Goal: Complete application form: Complete application form

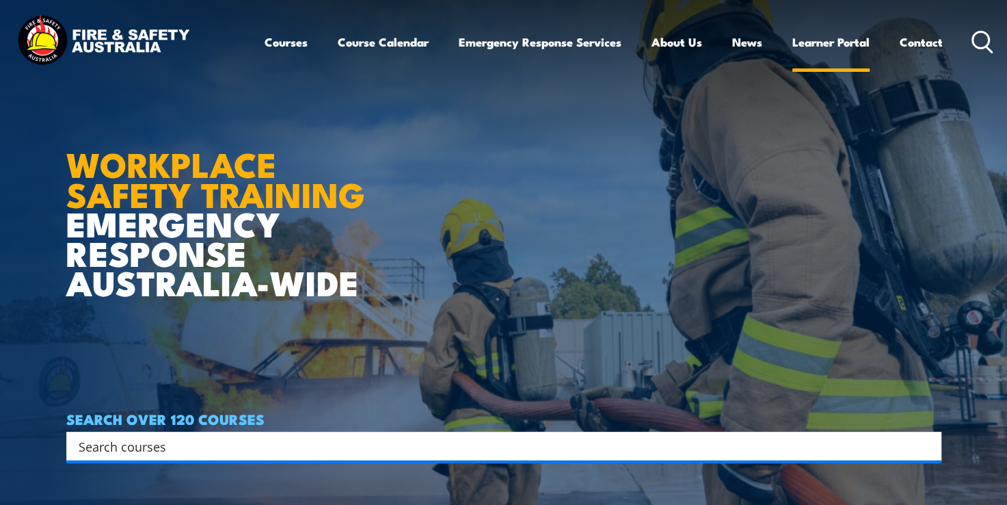
click at [855, 39] on link "Learner Portal" at bounding box center [831, 42] width 77 height 36
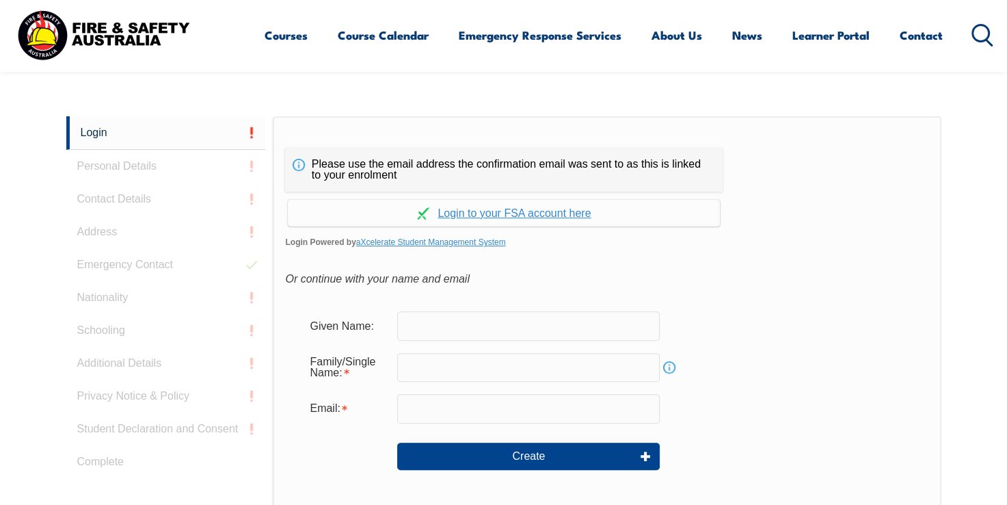
scroll to position [364, 0]
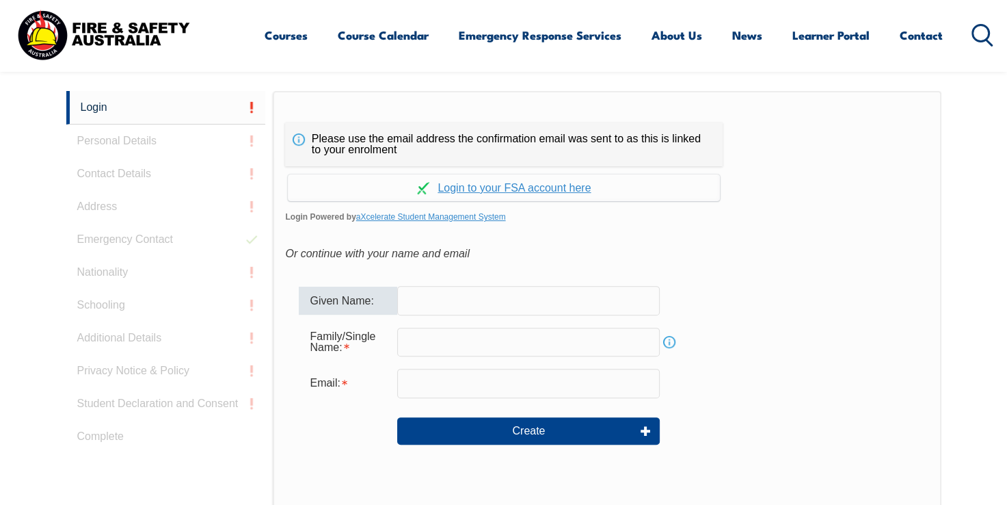
click at [497, 310] on input "text" at bounding box center [528, 300] width 263 height 29
type input "s"
type input "Sangeetha"
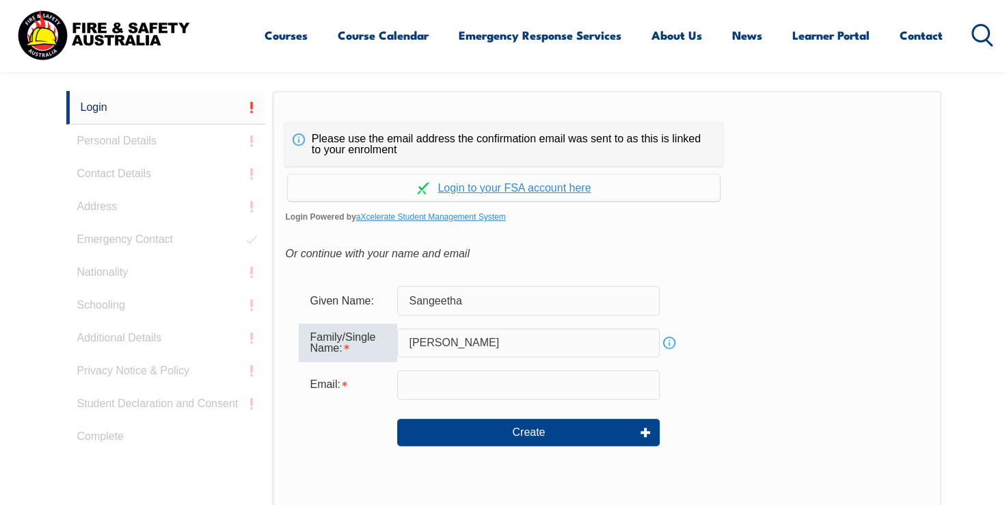
type input "[PERSON_NAME]"
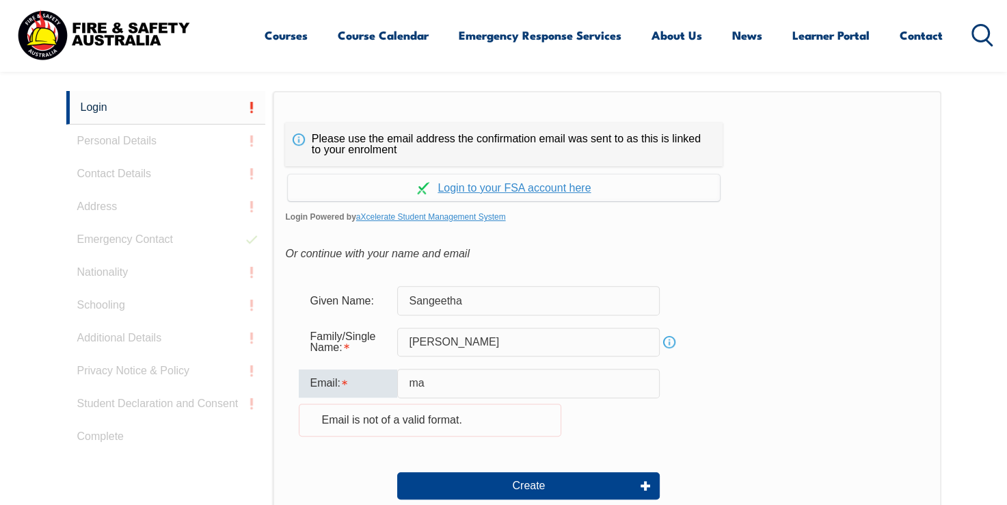
type input "[EMAIL_ADDRESS][DOMAIN_NAME]"
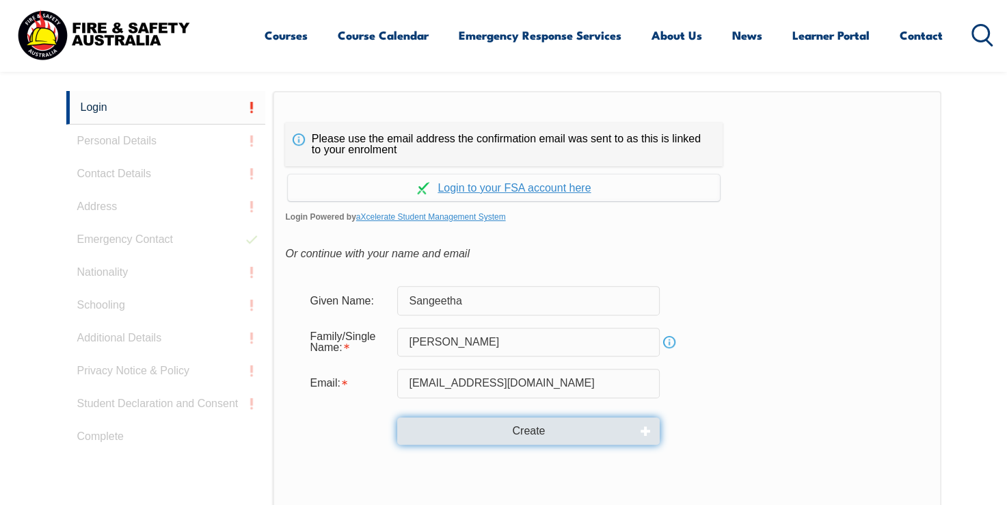
click at [559, 433] on button "Create" at bounding box center [528, 430] width 263 height 27
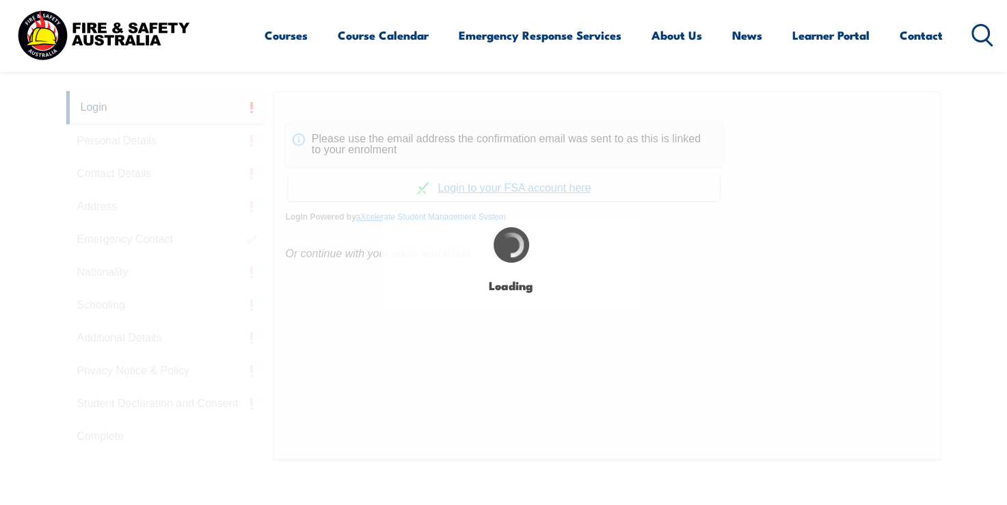
type input "Sangeetha"
type input "[PERSON_NAME]"
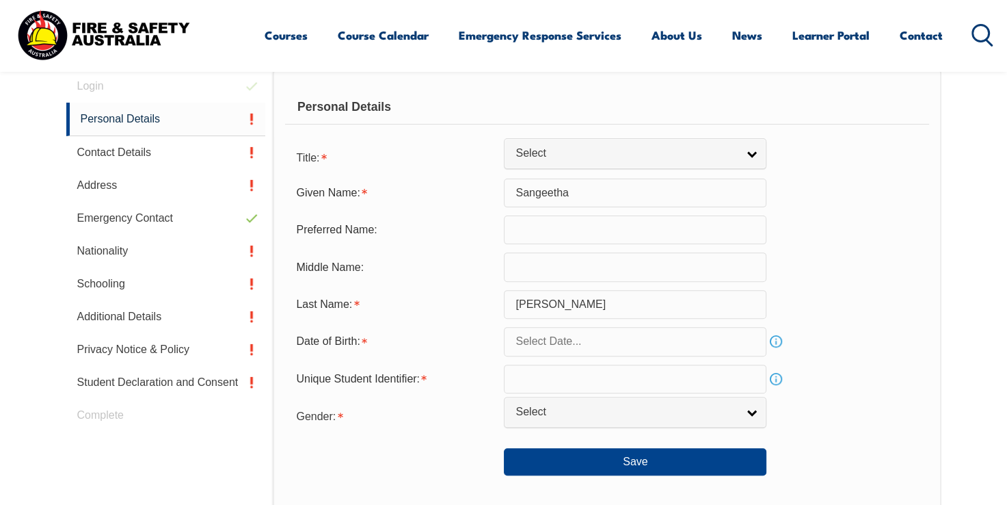
scroll to position [386, 0]
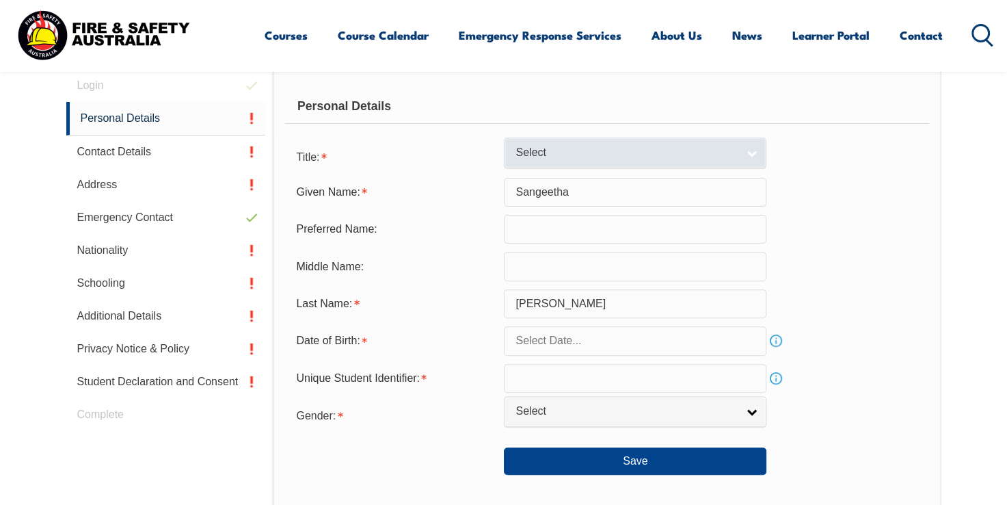
click at [673, 146] on span "Select" at bounding box center [627, 153] width 222 height 14
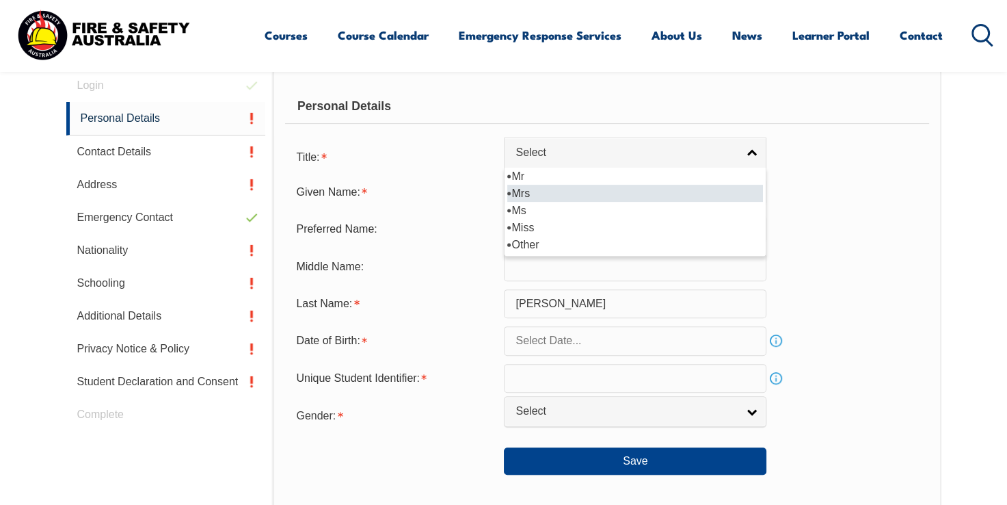
click at [594, 196] on li "Mrs" at bounding box center [635, 193] width 256 height 17
select select "Mrs"
click at [572, 229] on input "text" at bounding box center [635, 229] width 263 height 29
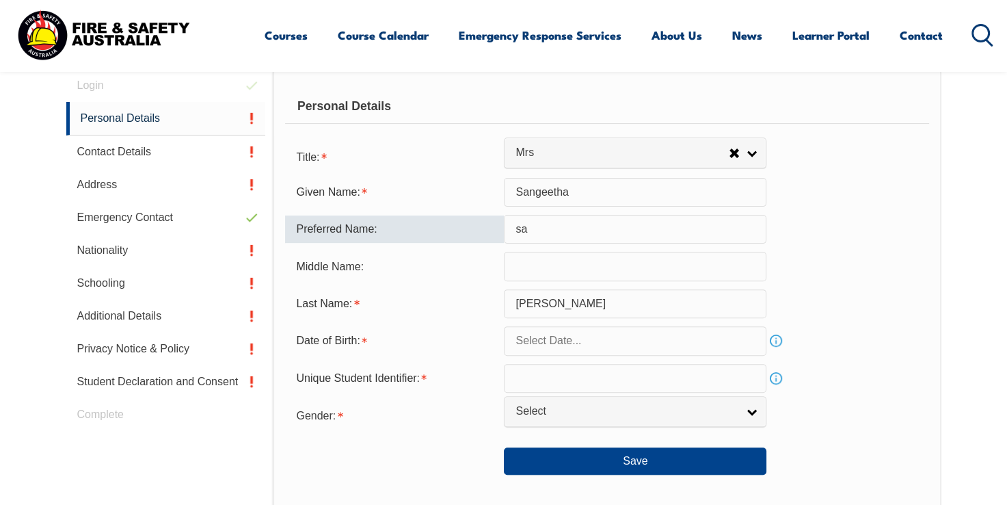
type input "s"
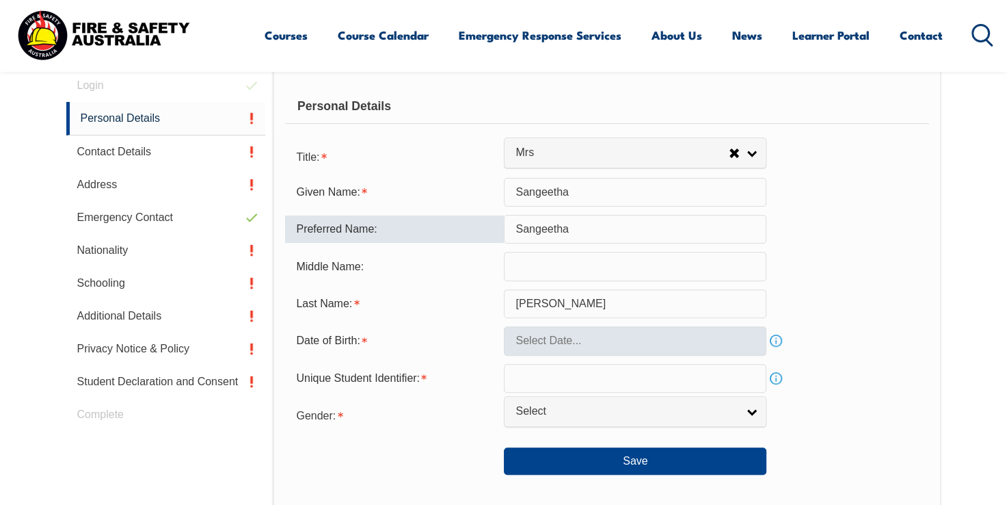
type input "Sangeetha"
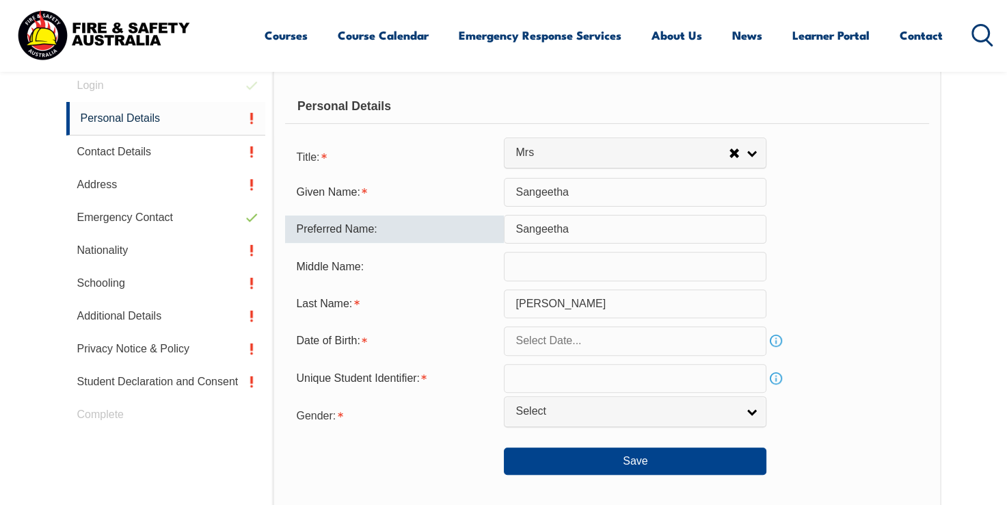
click at [611, 349] on input "text" at bounding box center [635, 340] width 263 height 29
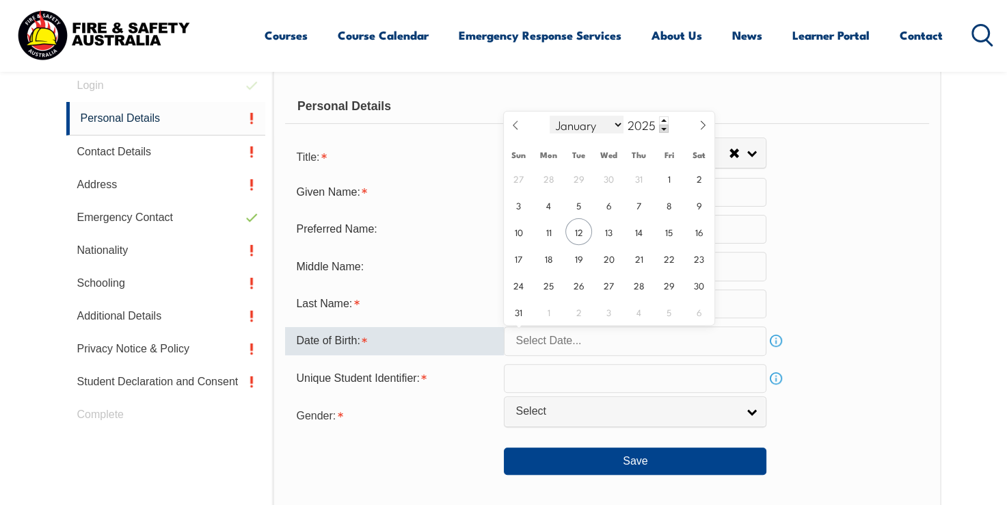
click at [569, 126] on select "January February March April May June July August September October November De…" at bounding box center [587, 125] width 75 height 18
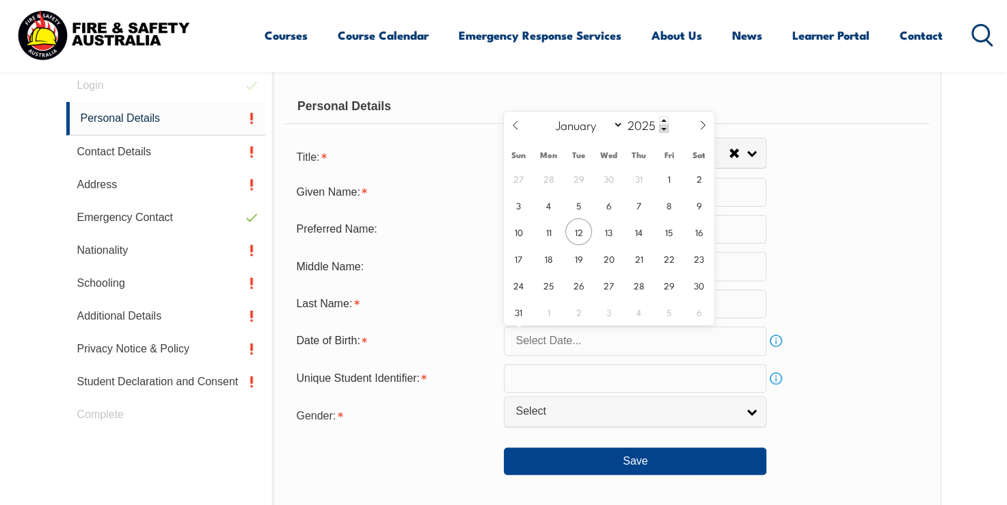
select select "11"
click at [550, 116] on select "January February March April May June July August September October November De…" at bounding box center [587, 125] width 75 height 18
click at [661, 119] on span at bounding box center [664, 120] width 10 height 8
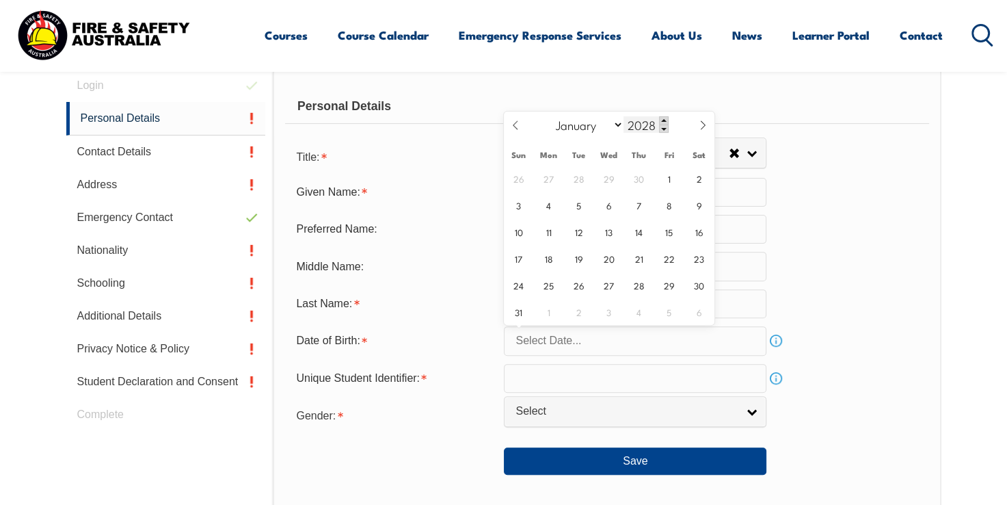
click at [661, 119] on span at bounding box center [664, 120] width 10 height 8
click at [664, 127] on span at bounding box center [664, 128] width 10 height 8
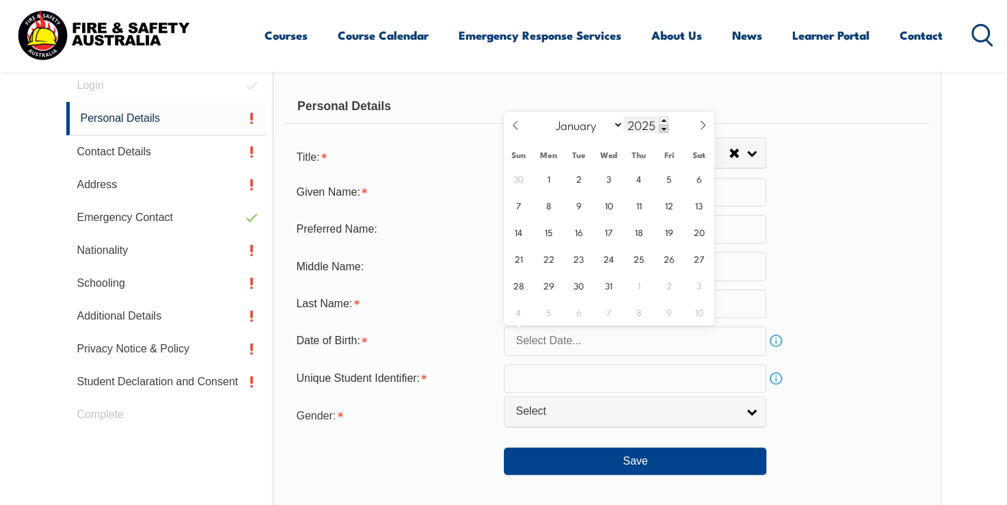
click at [664, 127] on span at bounding box center [664, 128] width 10 height 8
click at [664, 129] on span at bounding box center [664, 128] width 10 height 8
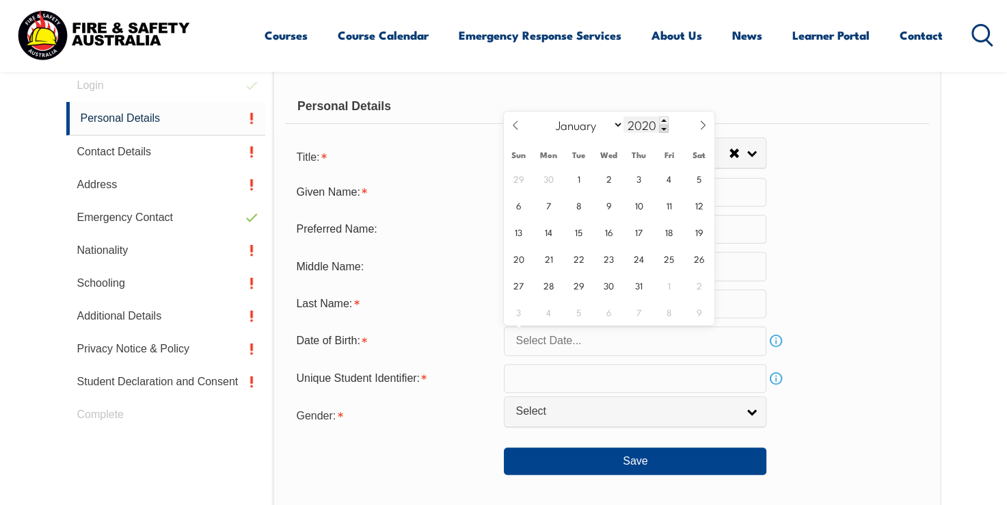
click at [637, 122] on input "2020" at bounding box center [646, 124] width 45 height 16
type input "1981"
click at [570, 201] on span "8" at bounding box center [579, 204] width 27 height 27
type input "[DATE]"
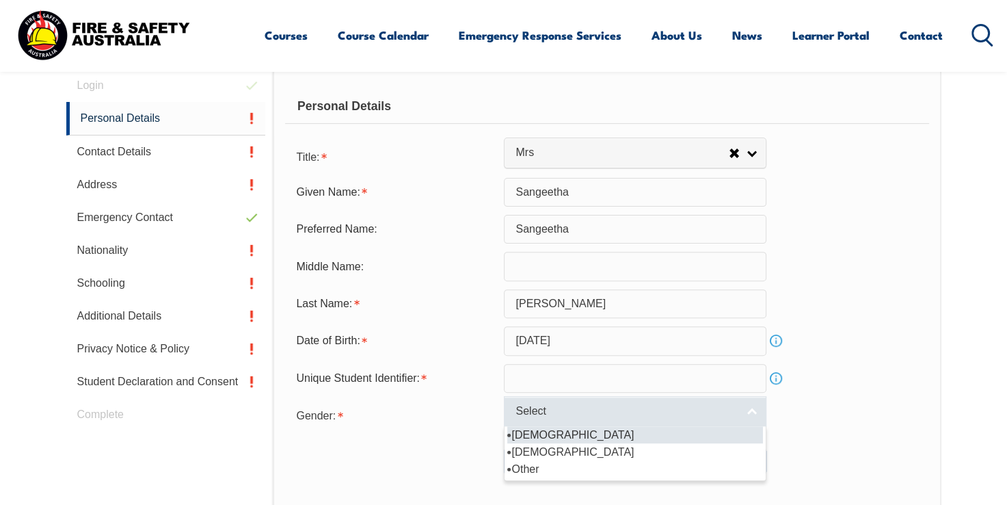
click at [553, 414] on span "Select" at bounding box center [627, 411] width 222 height 14
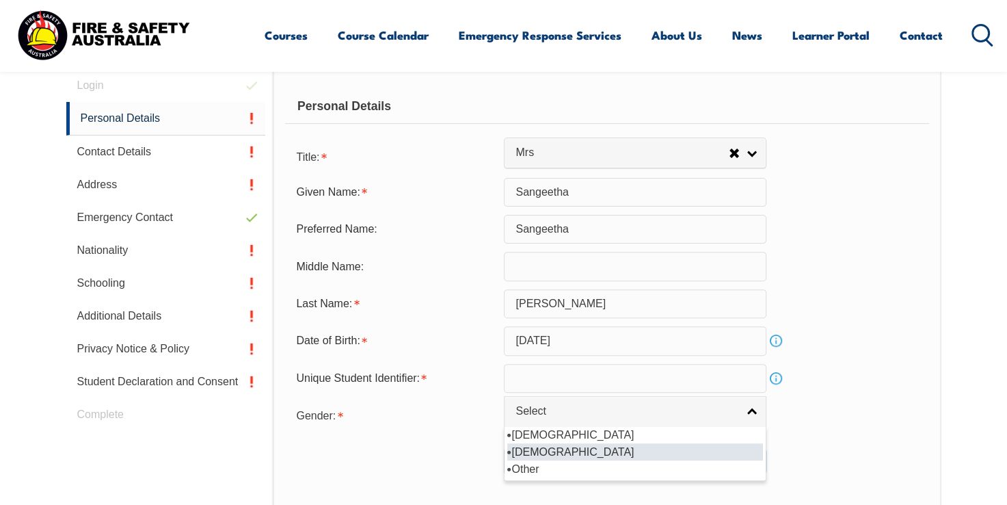
click at [540, 455] on li "[DEMOGRAPHIC_DATA]" at bounding box center [635, 451] width 256 height 17
select select "F"
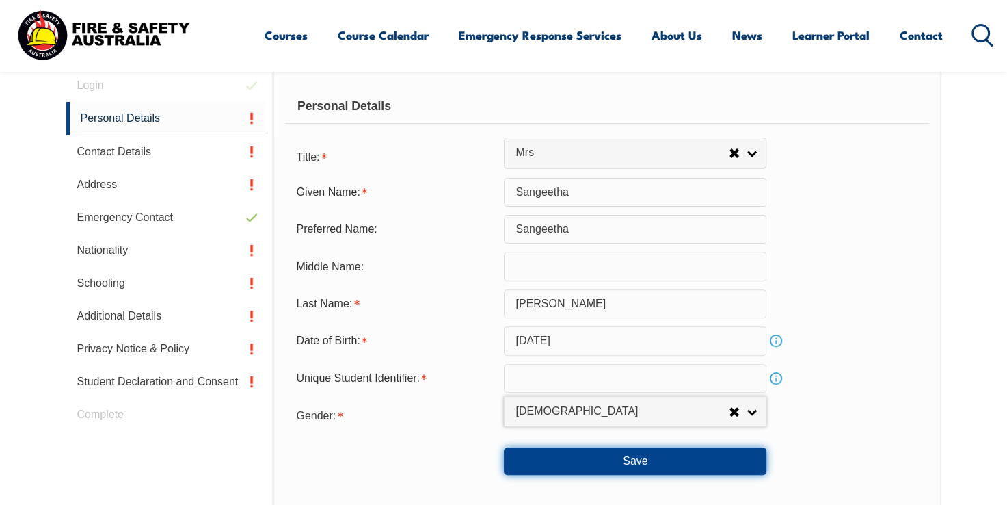
click at [695, 459] on button "Save" at bounding box center [635, 460] width 263 height 27
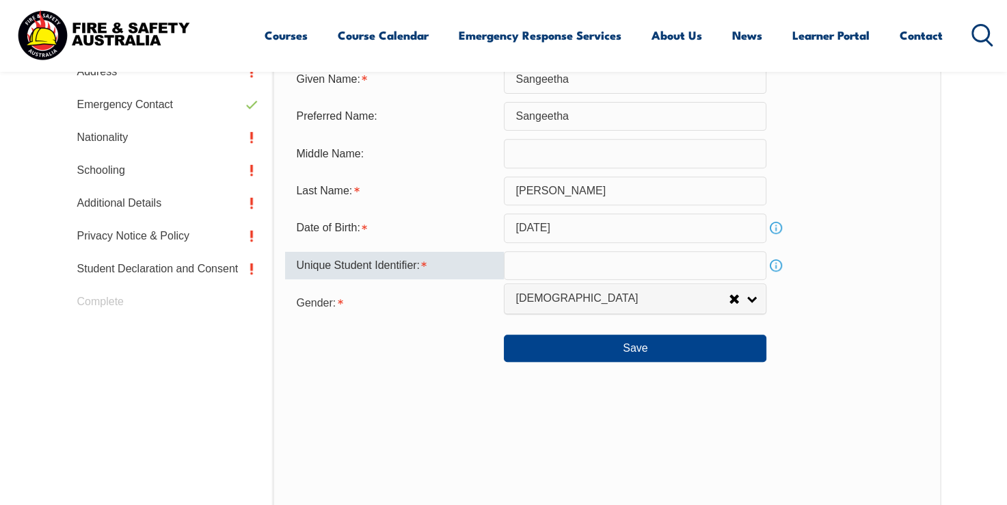
scroll to position [475, 0]
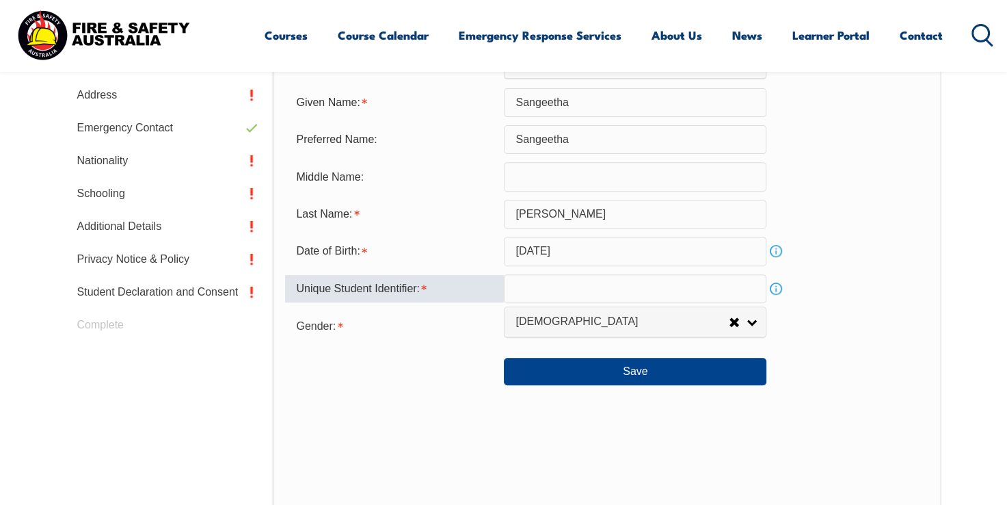
paste input "DVZGY6HFS7"
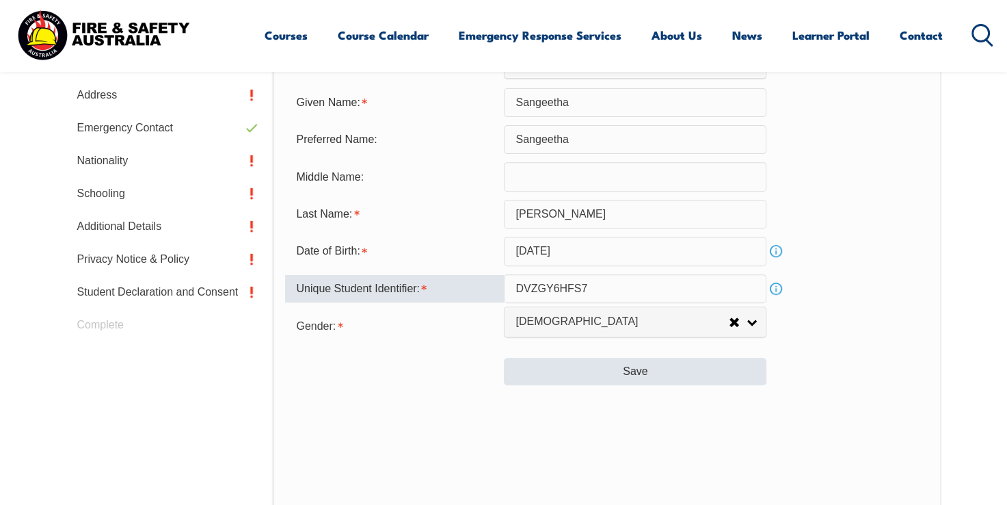
type input "DVZGY6HFS7"
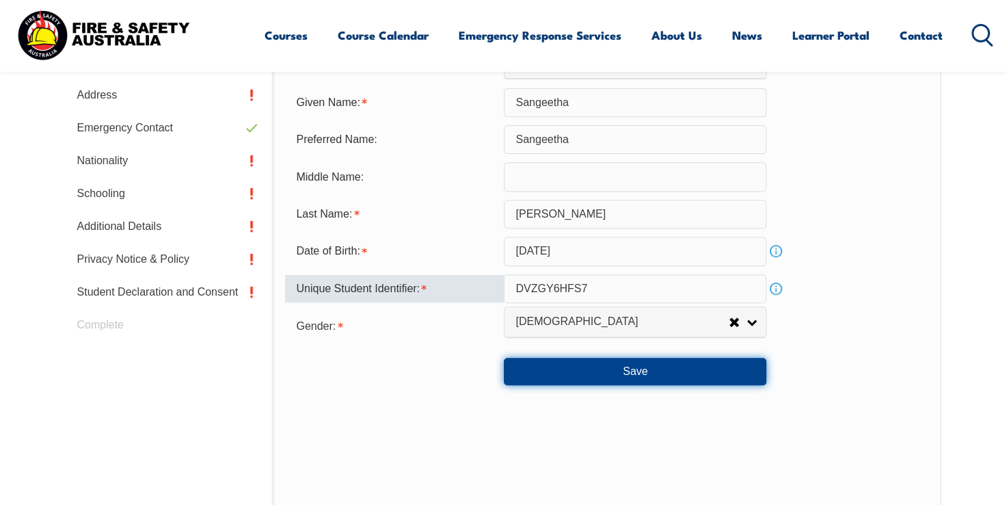
click at [626, 373] on button "Save" at bounding box center [635, 371] width 263 height 27
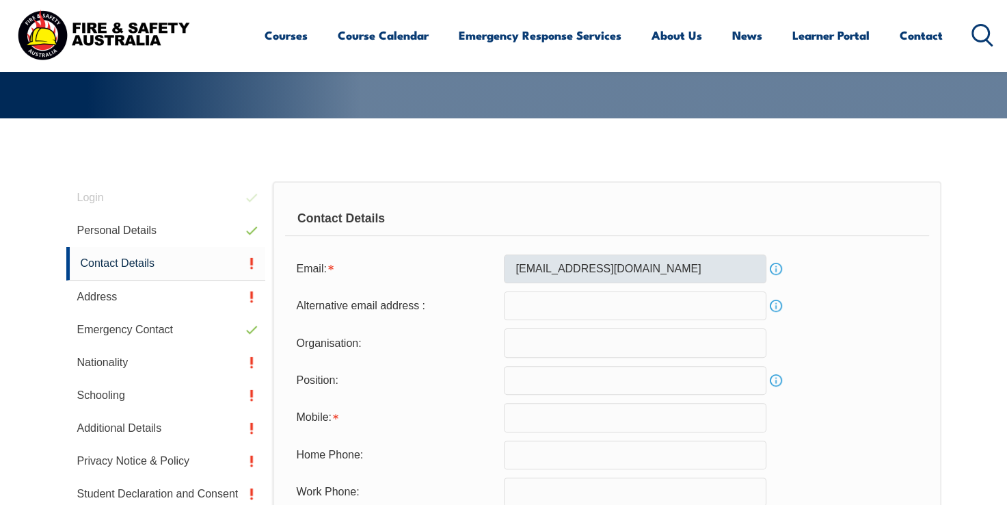
scroll to position [249, 0]
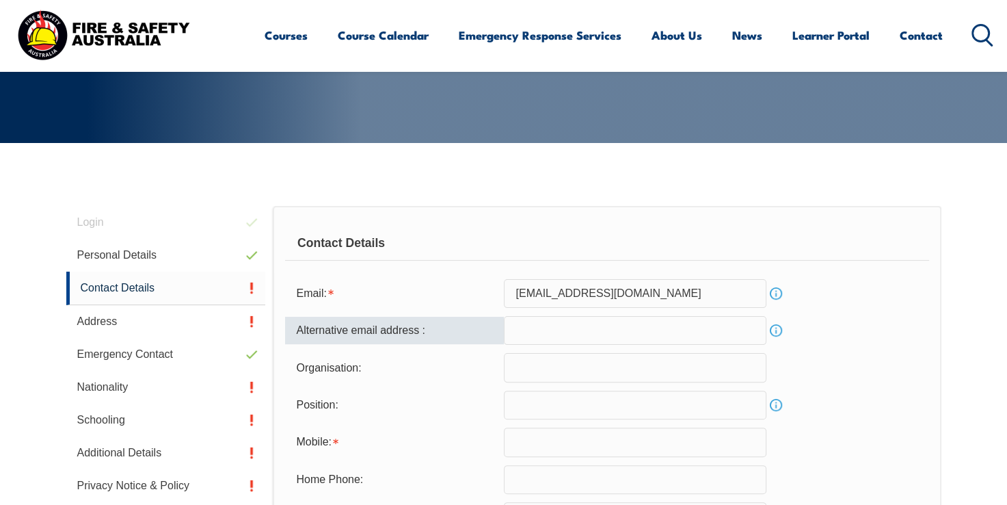
click at [561, 325] on input "email" at bounding box center [635, 330] width 263 height 29
type input "[EMAIL_ADDRESS][PERSON_NAME][DOMAIN_NAME]"
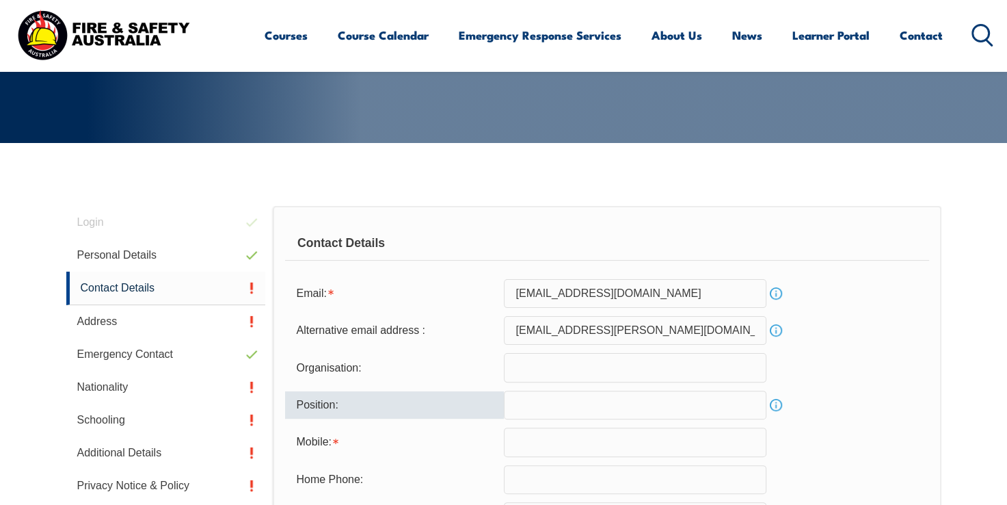
click at [566, 398] on input "text" at bounding box center [635, 404] width 263 height 29
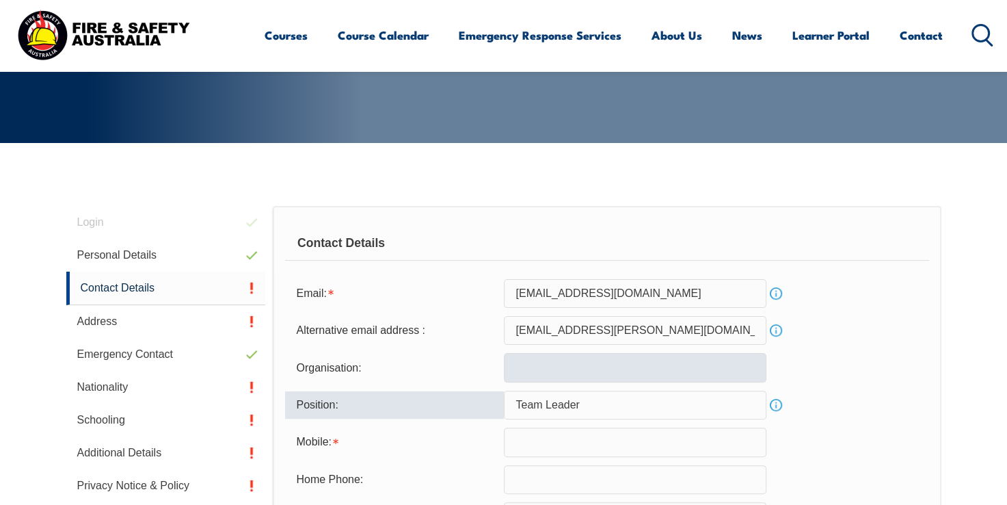
type input "Team Leader"
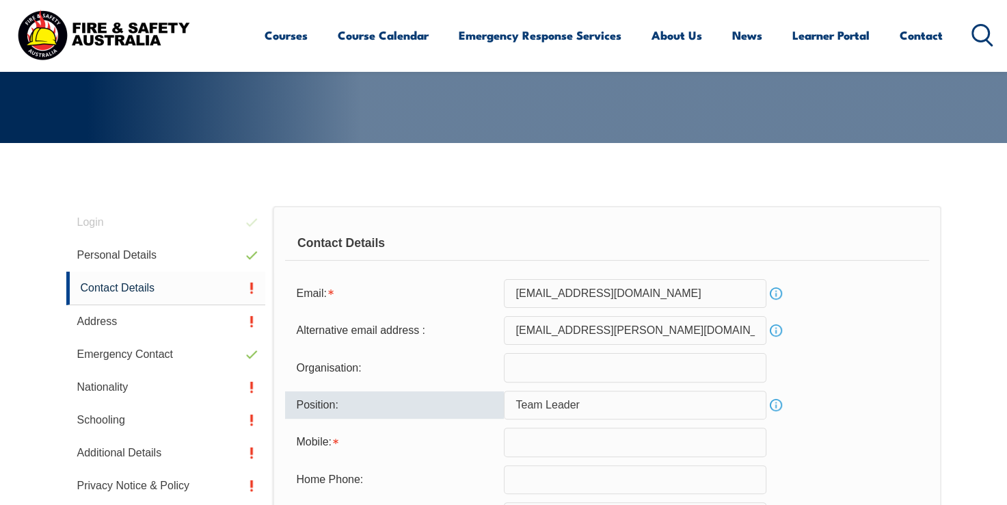
click at [553, 378] on input "text" at bounding box center [635, 367] width 263 height 29
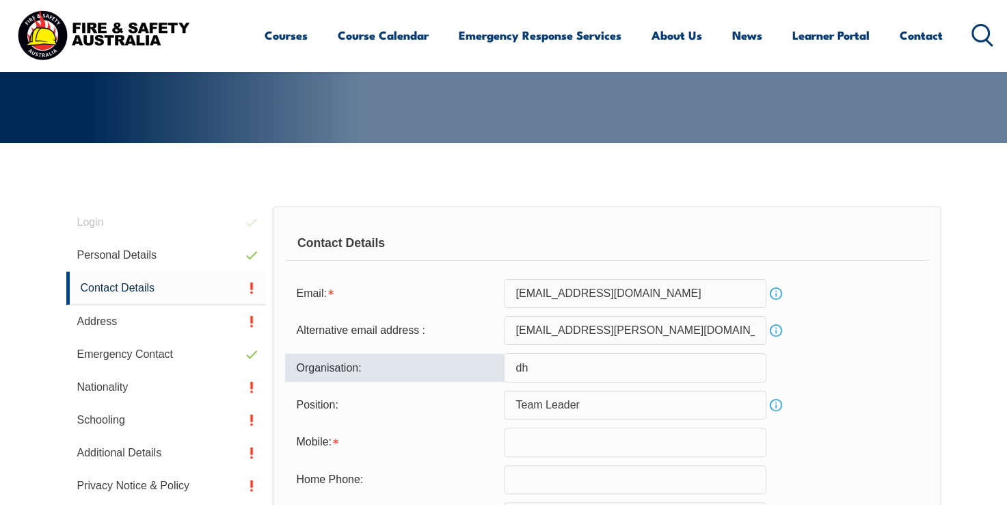
type input "d"
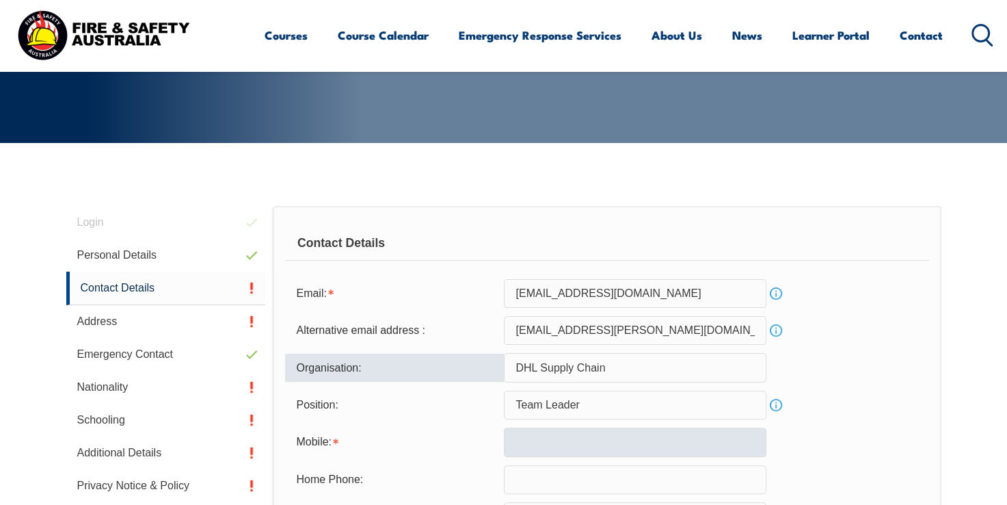
type input "DHL Supply Chain"
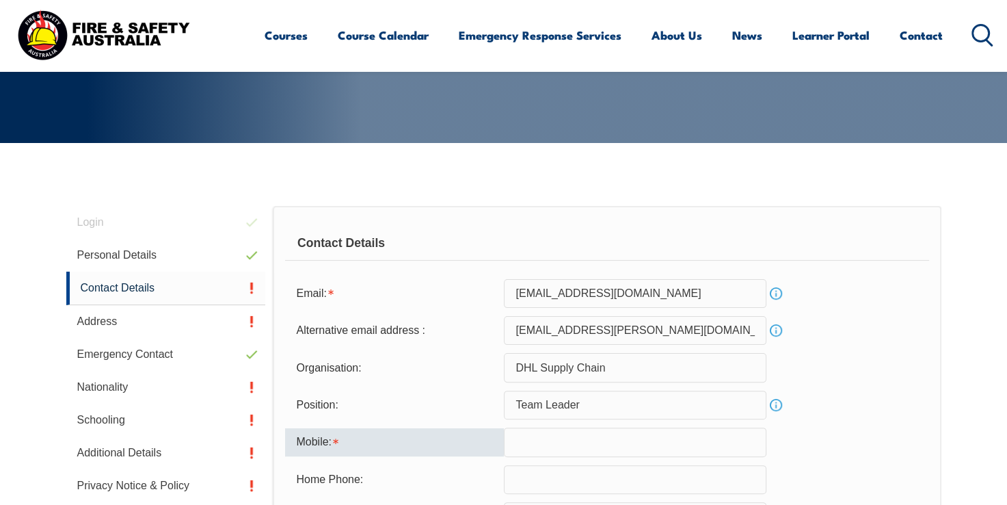
drag, startPoint x: 517, startPoint y: 447, endPoint x: 549, endPoint y: 446, distance: 32.1
click at [518, 447] on input "text" at bounding box center [635, 441] width 263 height 29
type input "0431932240"
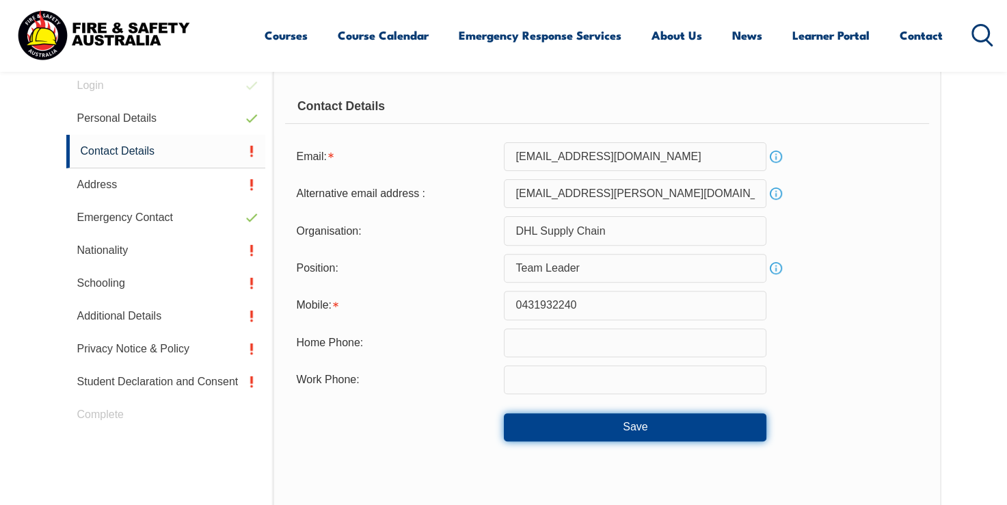
click at [594, 436] on button "Save" at bounding box center [635, 426] width 263 height 27
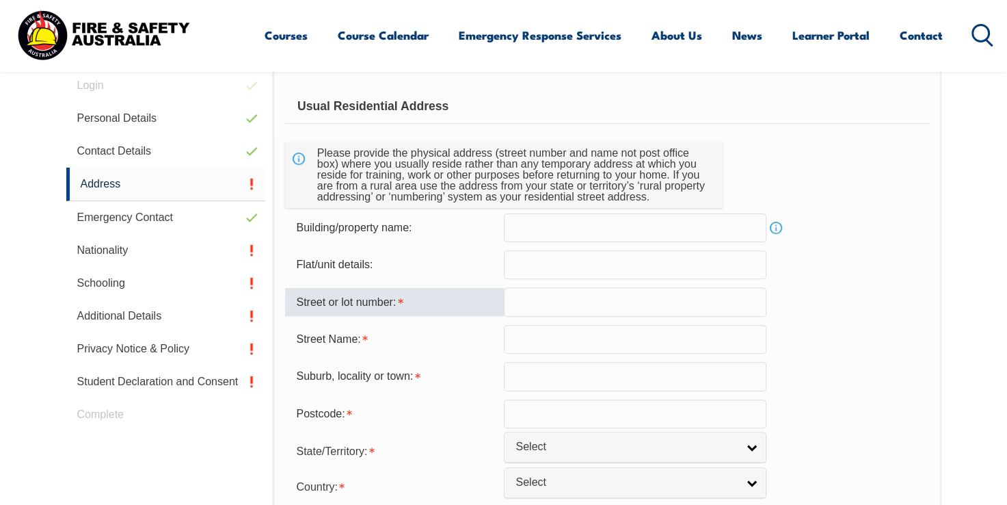
click at [579, 297] on input "text" at bounding box center [635, 301] width 263 height 29
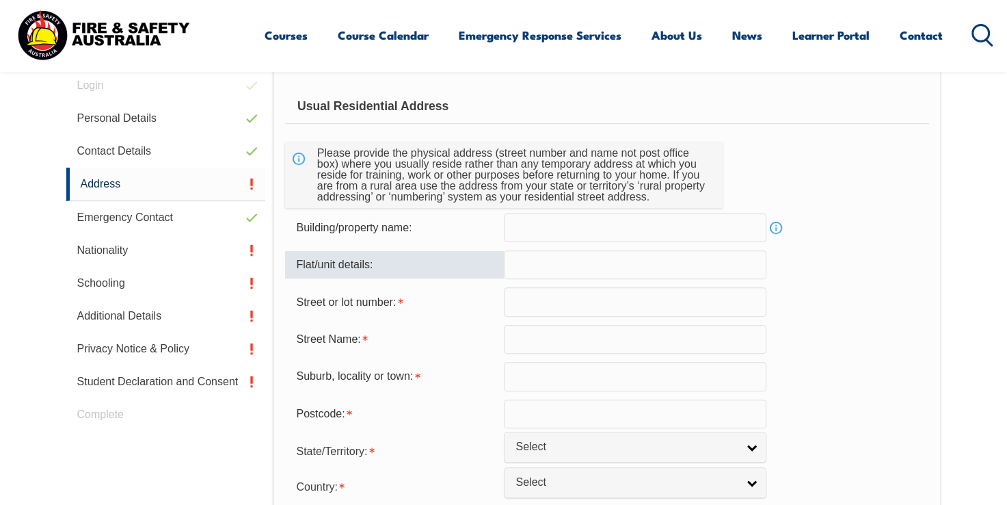
click at [567, 267] on input "text" at bounding box center [635, 264] width 263 height 29
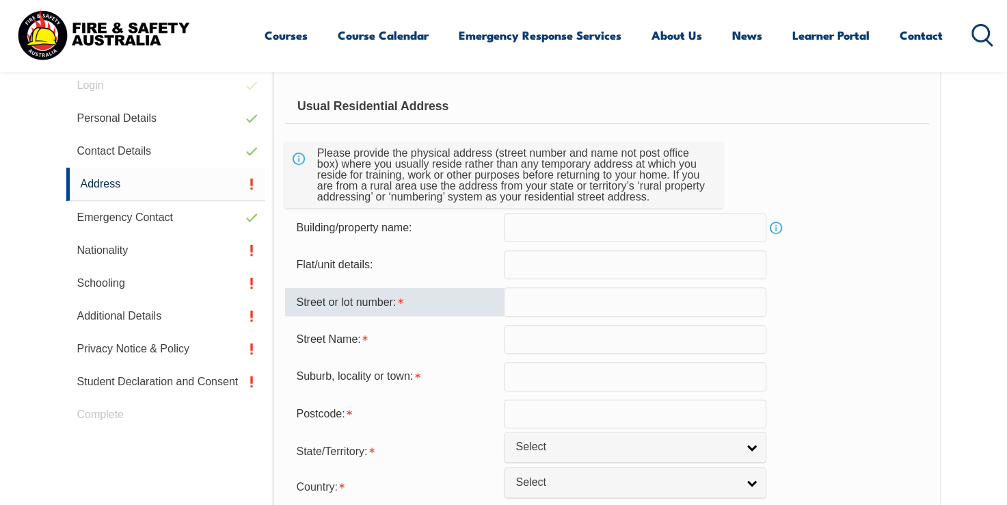
click at [581, 302] on input "text" at bounding box center [635, 301] width 263 height 29
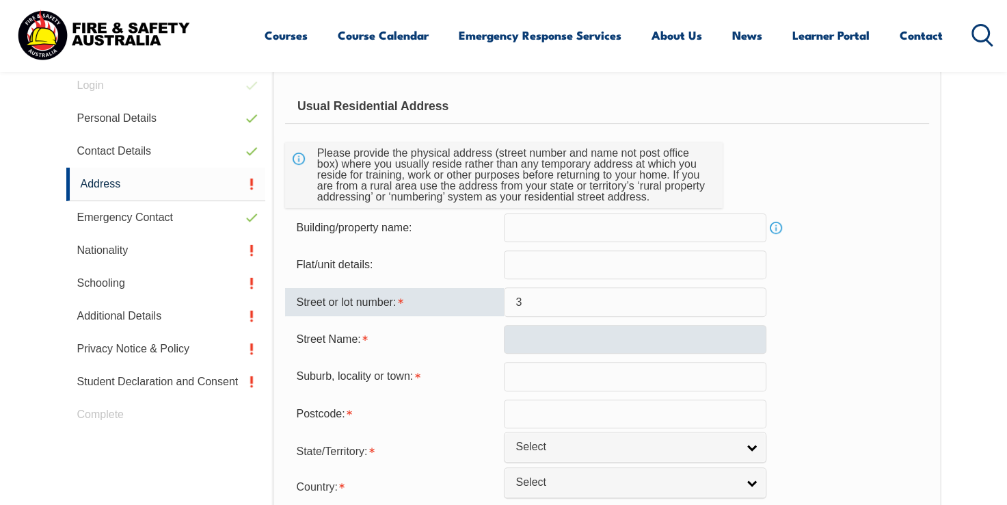
type input "3"
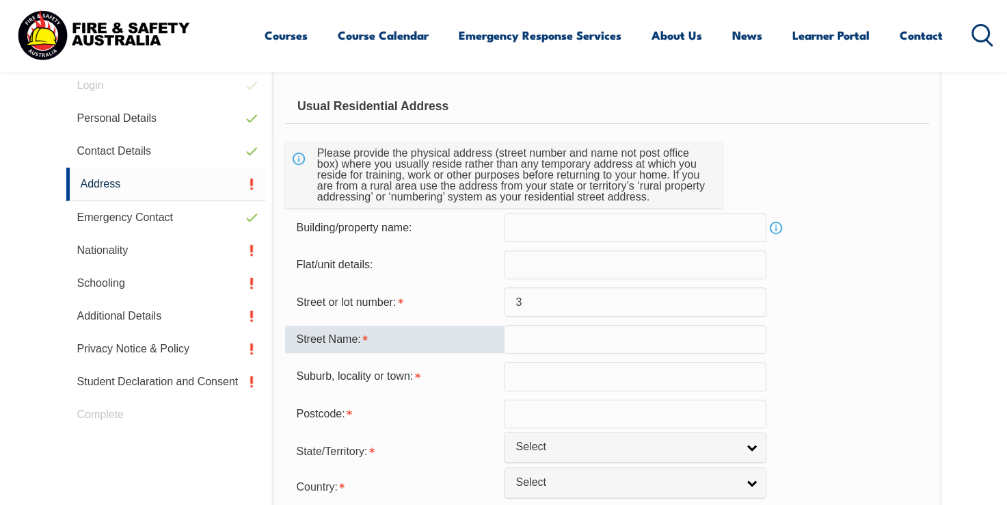
click at [593, 332] on input "text" at bounding box center [635, 339] width 263 height 29
type input "f"
type input "[GEOGRAPHIC_DATA]"
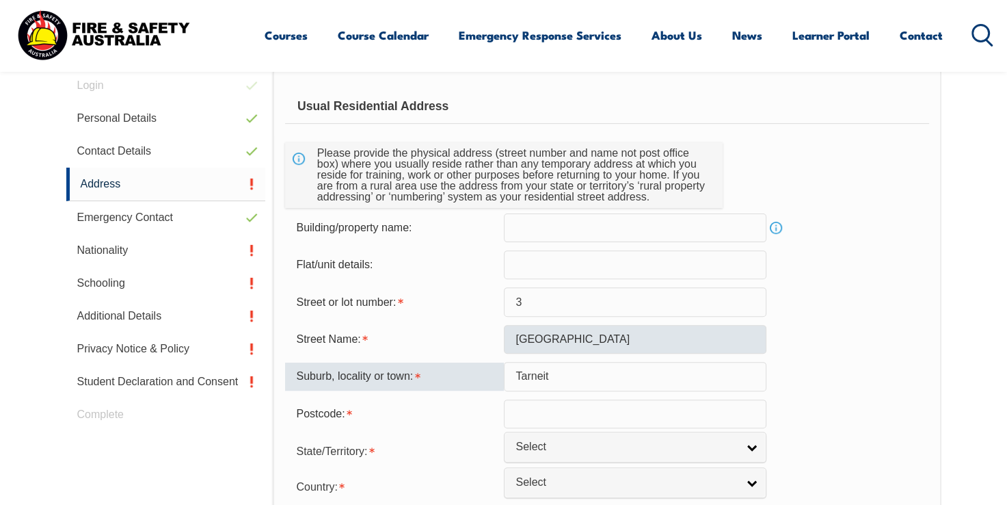
type input "Tarneit"
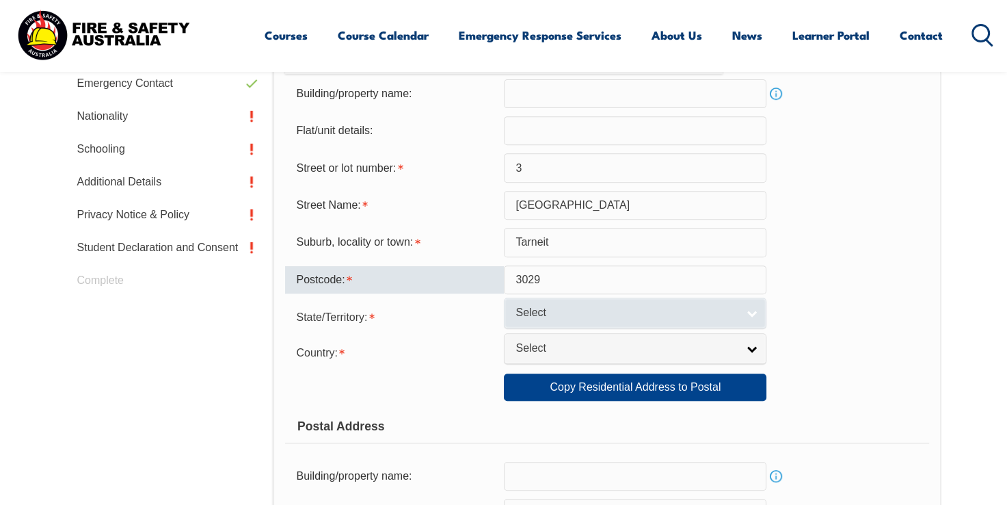
scroll to position [522, 0]
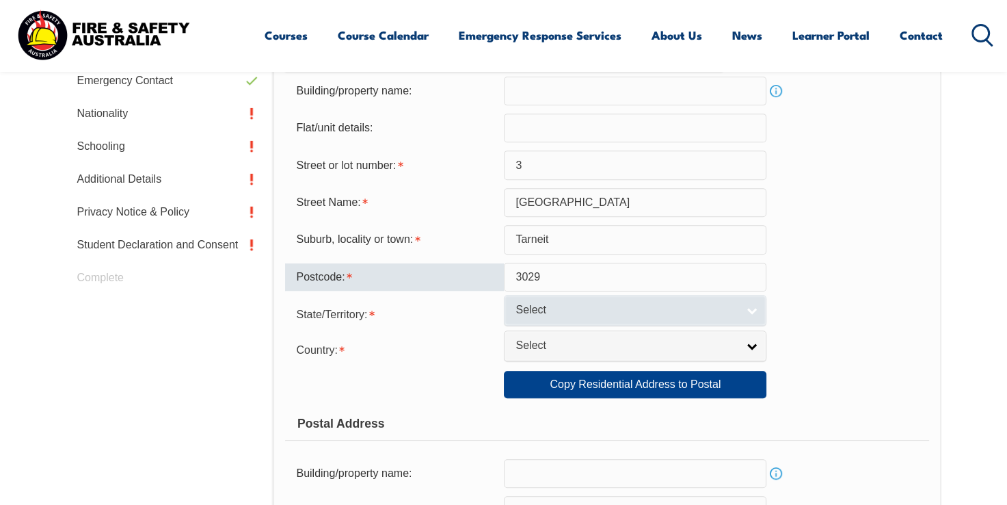
type input "3029"
click at [587, 305] on span "Select" at bounding box center [627, 310] width 222 height 14
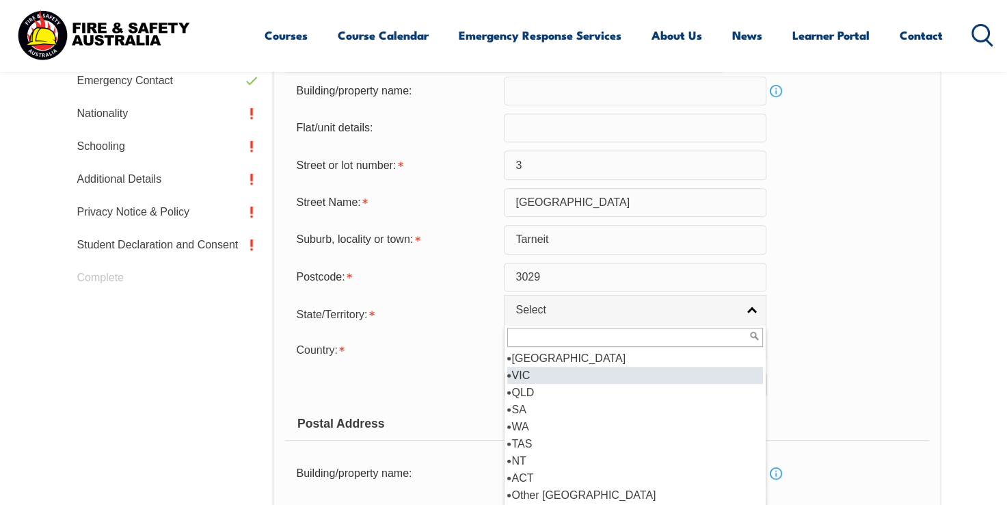
click at [536, 376] on li "VIC" at bounding box center [635, 375] width 256 height 17
select select "VIC"
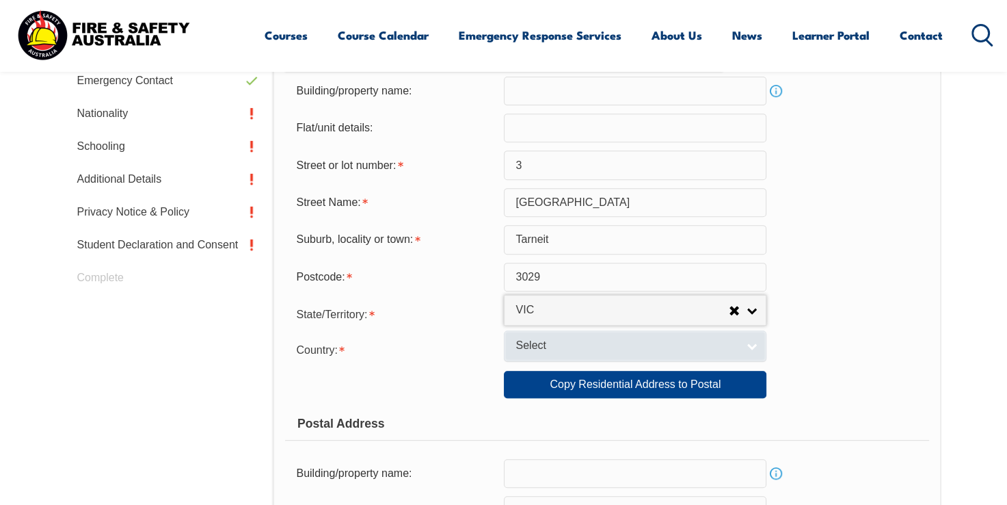
click at [557, 348] on span "Select" at bounding box center [627, 345] width 222 height 14
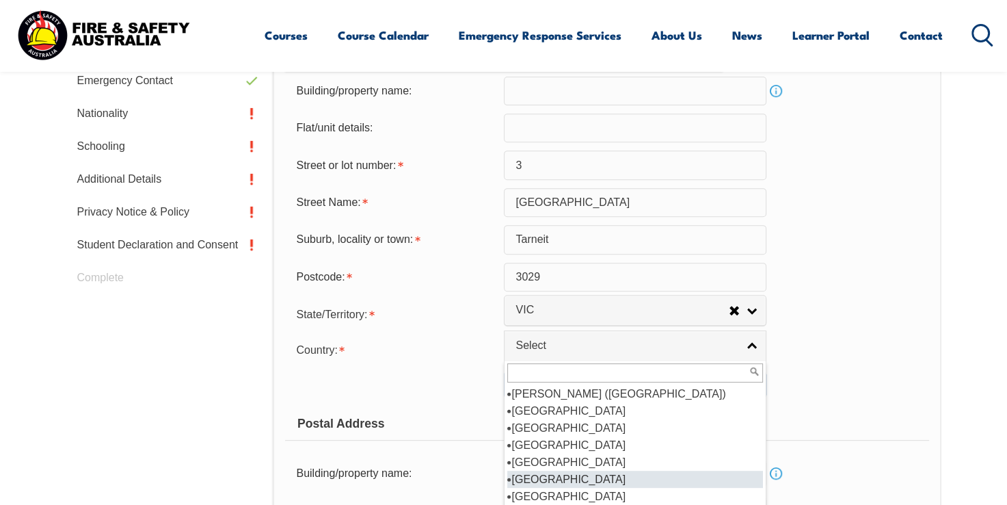
scroll to position [137, 0]
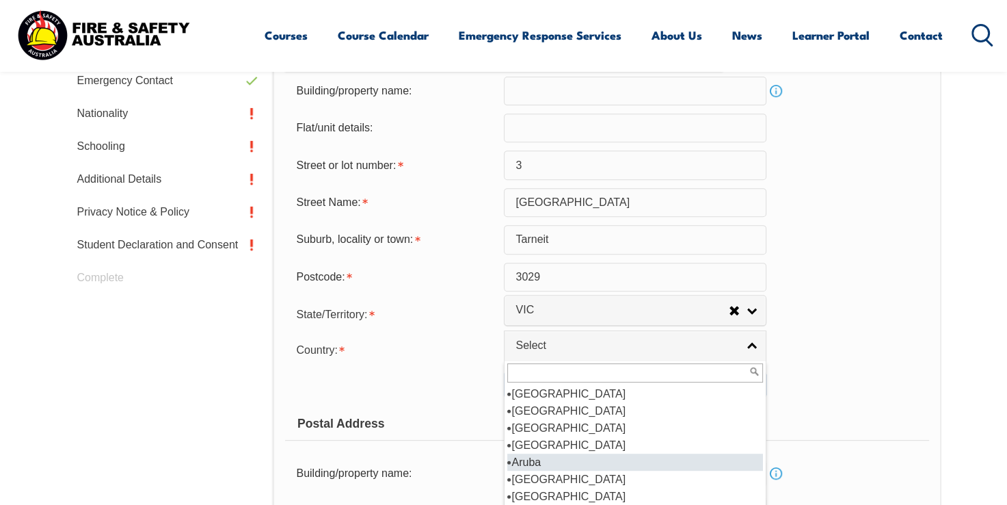
click at [563, 469] on li "Aruba" at bounding box center [635, 461] width 256 height 17
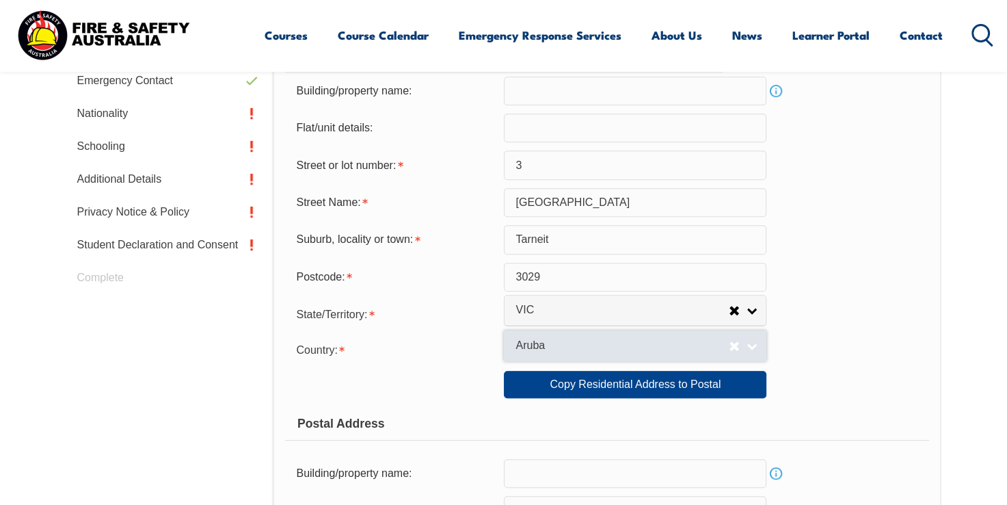
click at [563, 344] on span "Aruba" at bounding box center [622, 345] width 213 height 14
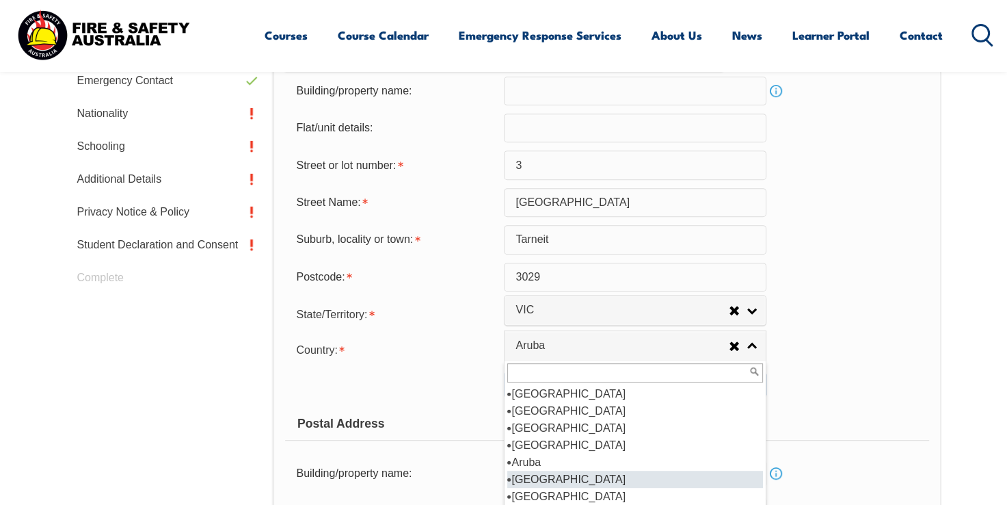
click at [566, 479] on li "[GEOGRAPHIC_DATA]" at bounding box center [635, 478] width 256 height 17
select select "1101"
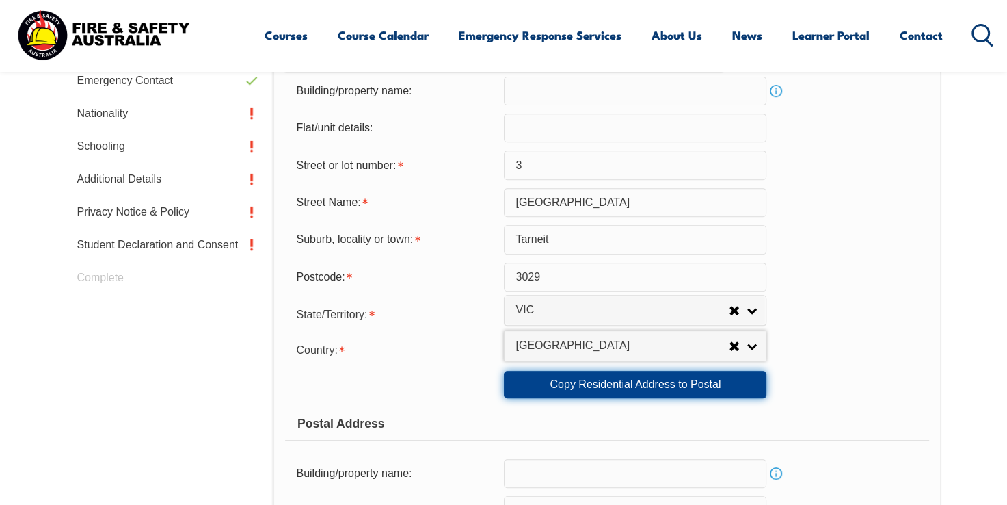
click at [629, 394] on link "Copy Residential Address to Postal" at bounding box center [635, 384] width 263 height 27
type input "3"
type input "[GEOGRAPHIC_DATA]"
type input "Tarneit"
select select "VIC"
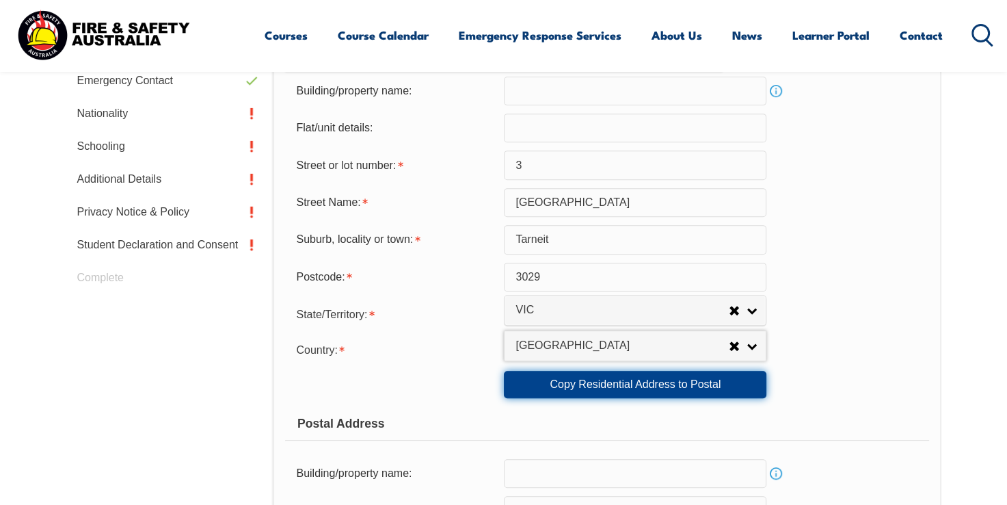
type input "3029"
select select "1101"
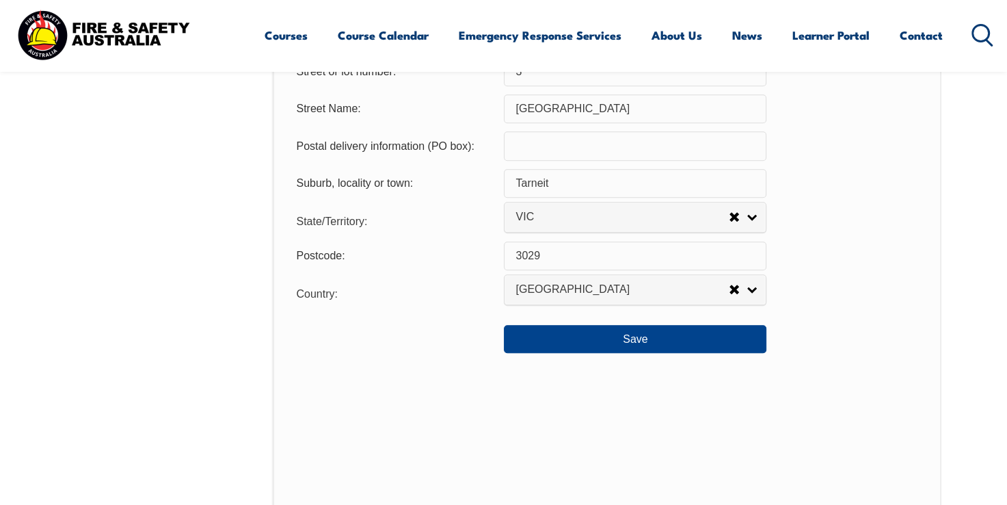
scroll to position [1069, 0]
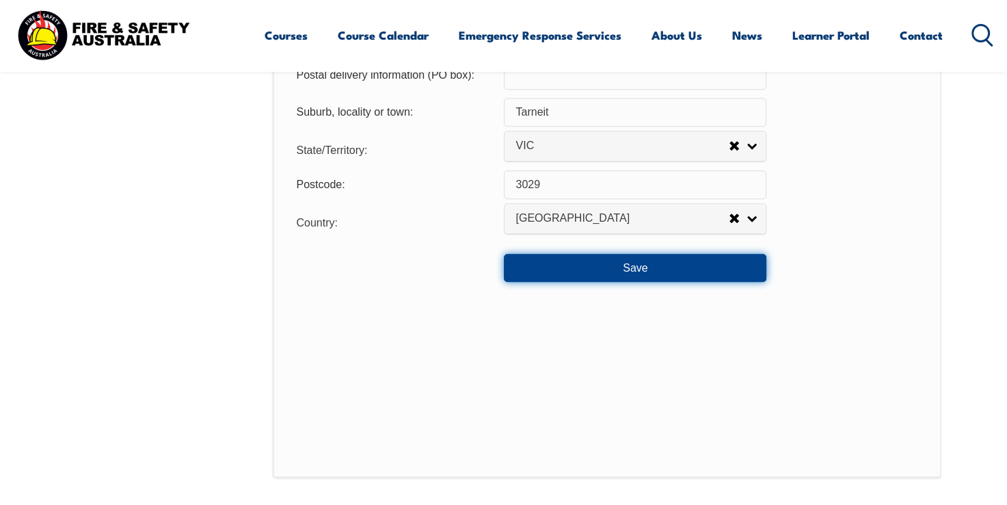
click at [613, 267] on button "Save" at bounding box center [635, 267] width 263 height 27
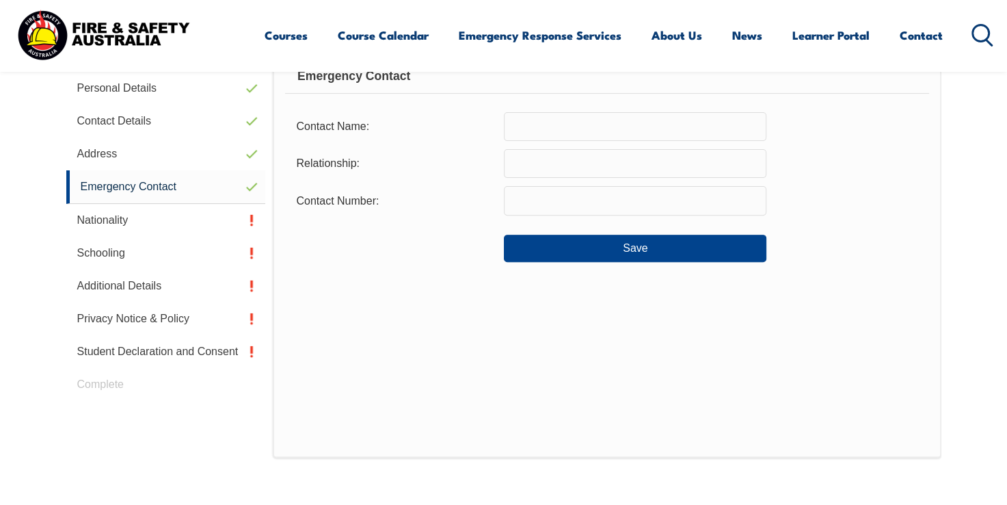
scroll to position [386, 0]
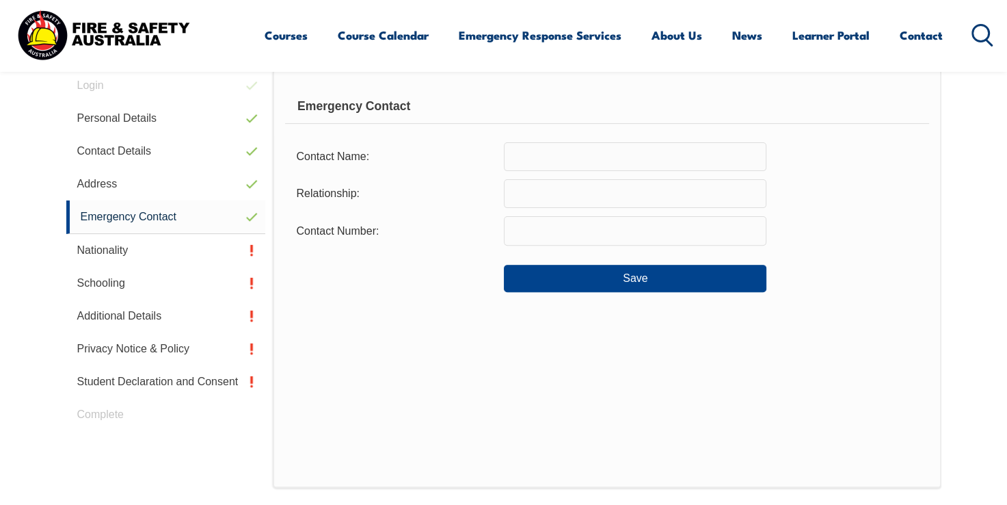
click at [640, 155] on input "text" at bounding box center [635, 156] width 263 height 29
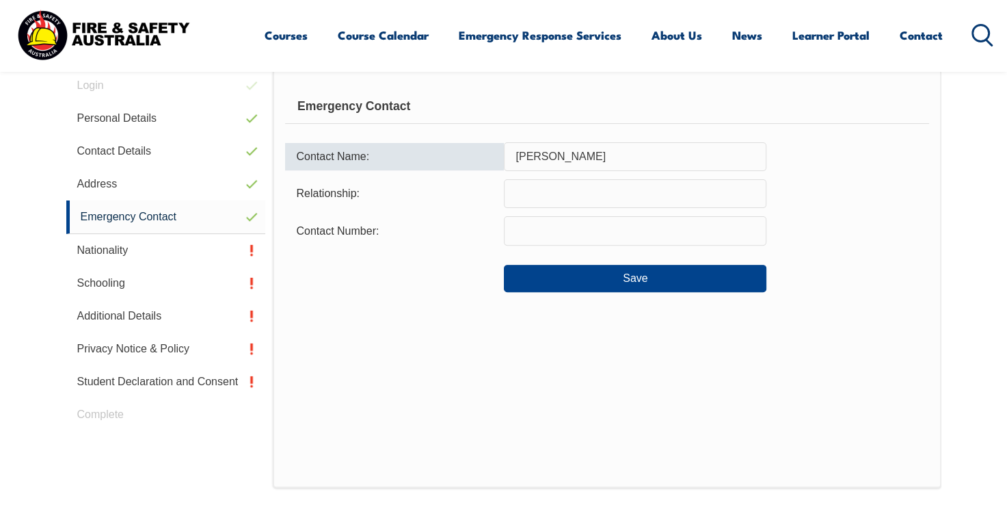
type input "[PERSON_NAME]"
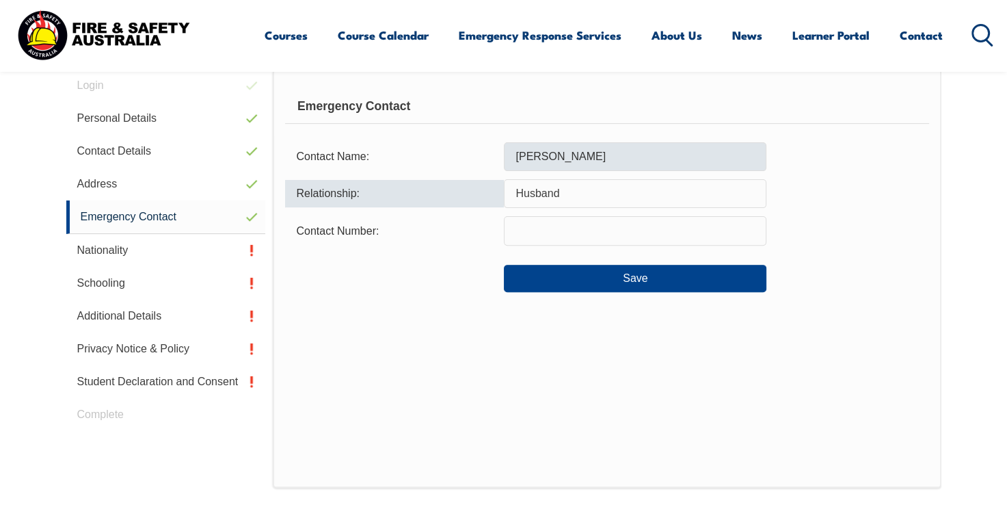
type input "Husband"
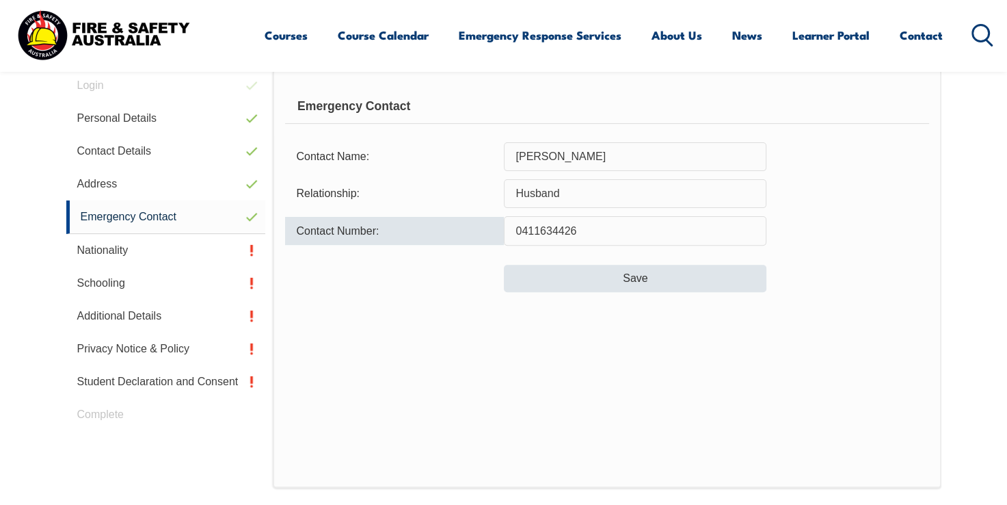
type input "0411634426"
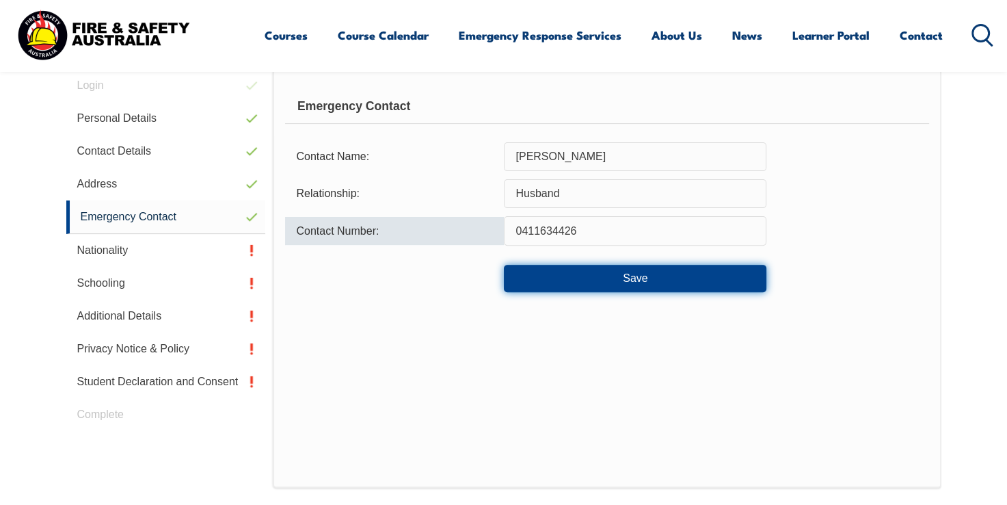
click at [676, 269] on button "Save" at bounding box center [635, 278] width 263 height 27
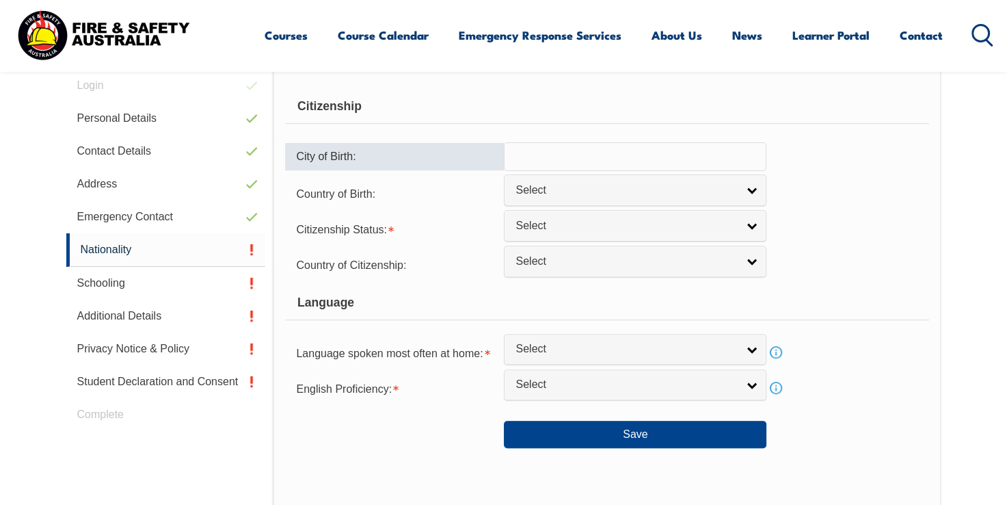
click at [657, 146] on input "text" at bounding box center [635, 156] width 263 height 29
type input "Coimbatore"
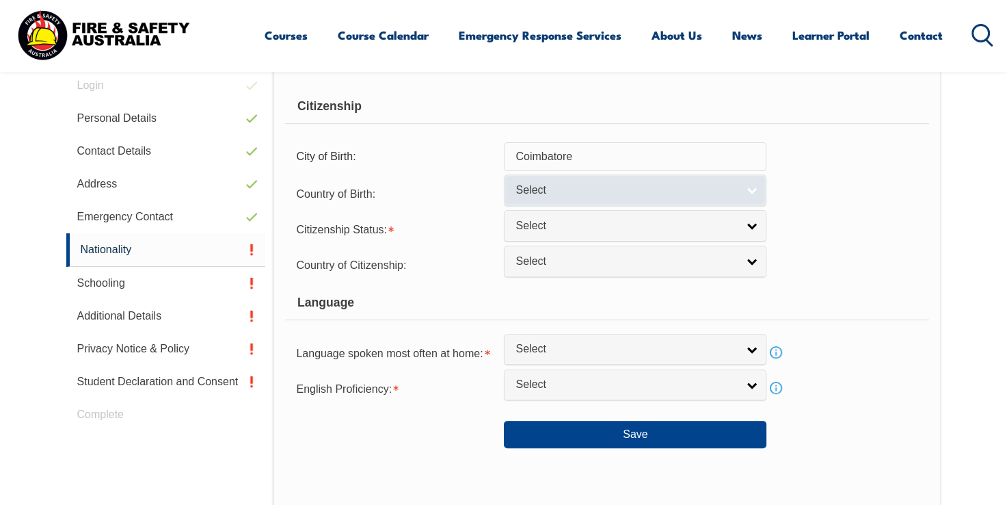
click at [728, 191] on span "Select" at bounding box center [627, 190] width 222 height 14
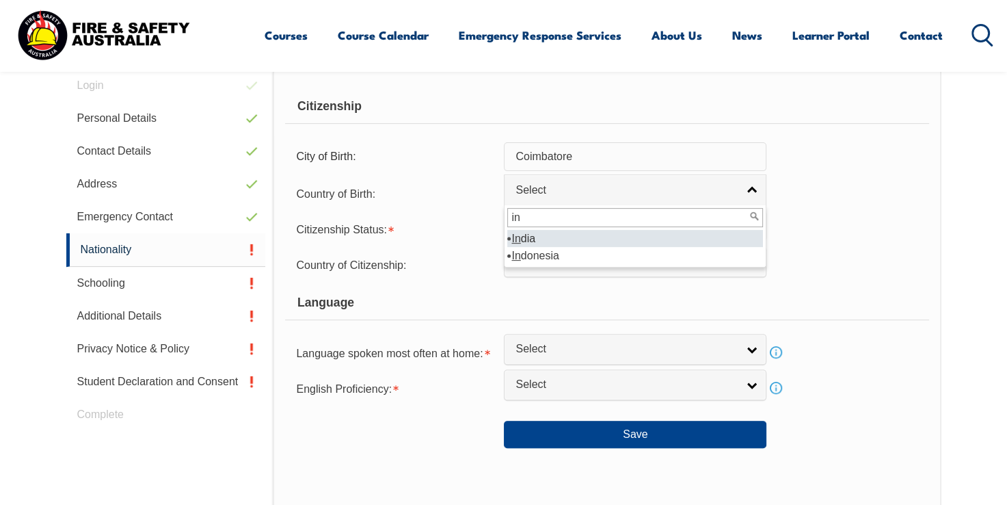
type input "in"
click at [537, 231] on li "In dia" at bounding box center [635, 238] width 256 height 17
select select "7103"
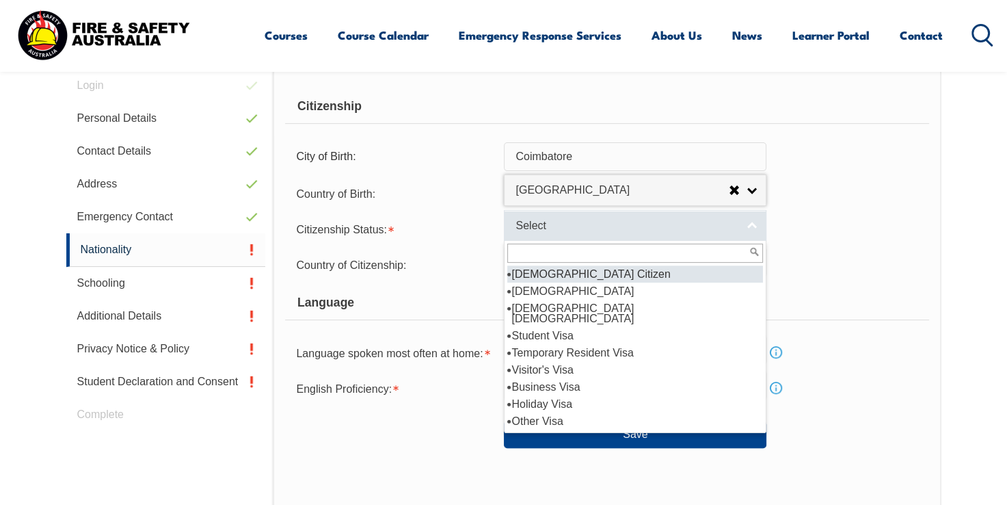
click at [566, 230] on span "Select" at bounding box center [627, 226] width 222 height 14
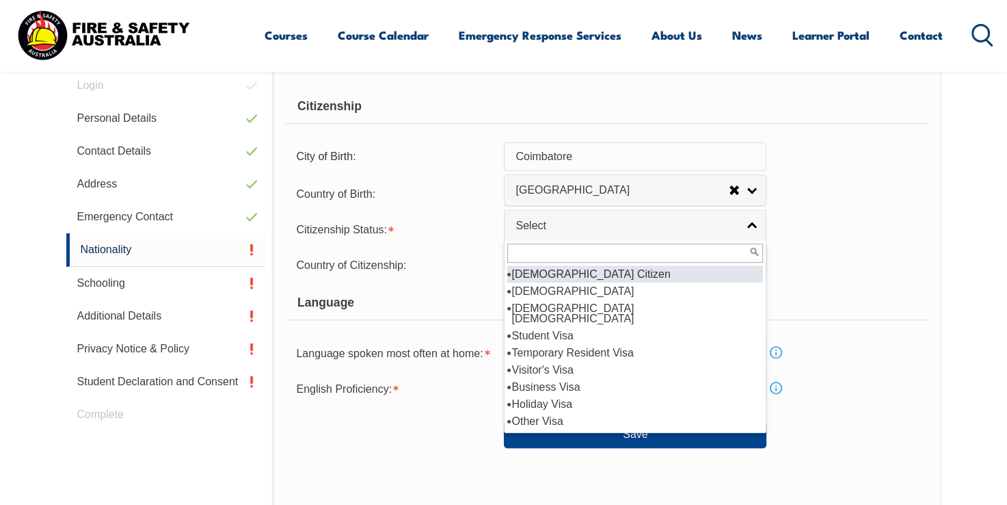
click at [574, 272] on li "[DEMOGRAPHIC_DATA] Citizen" at bounding box center [635, 273] width 256 height 17
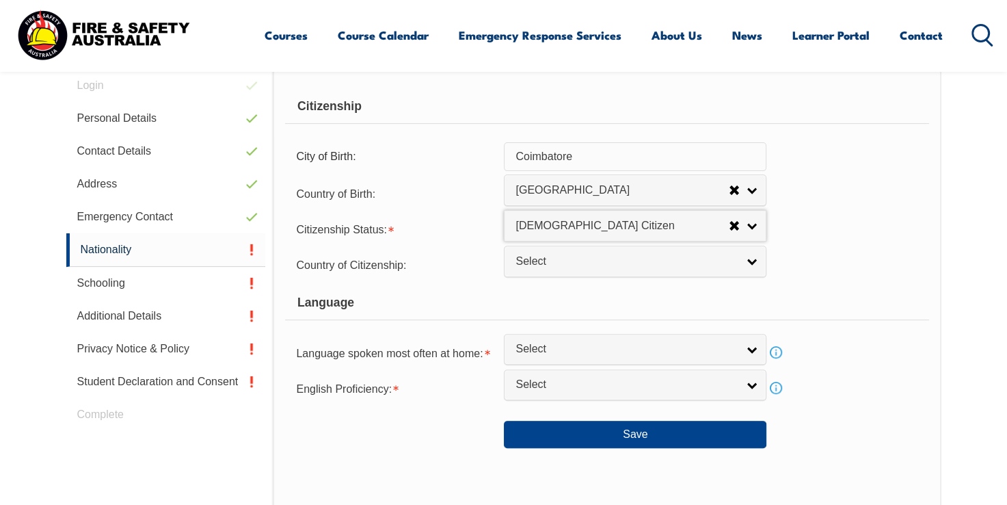
select select "1"
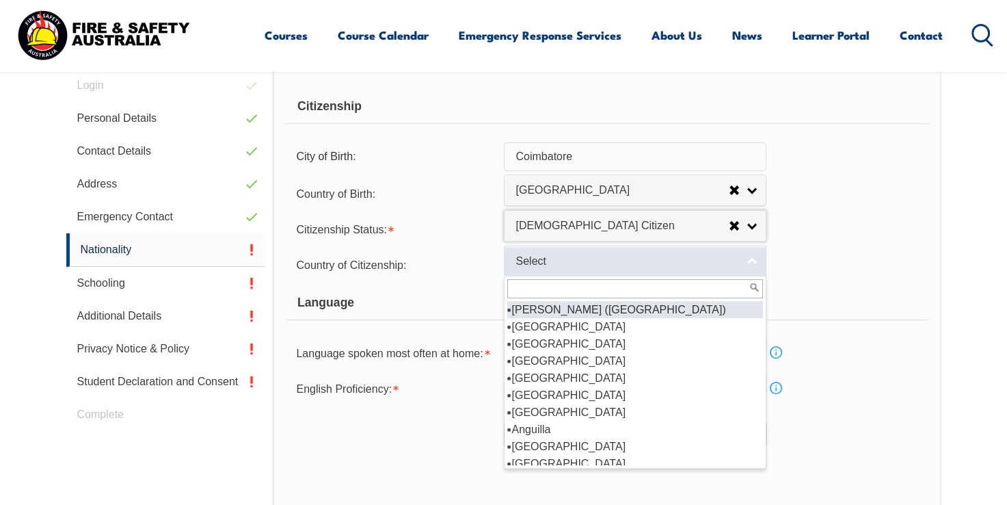
click at [583, 265] on span "Select" at bounding box center [627, 261] width 222 height 14
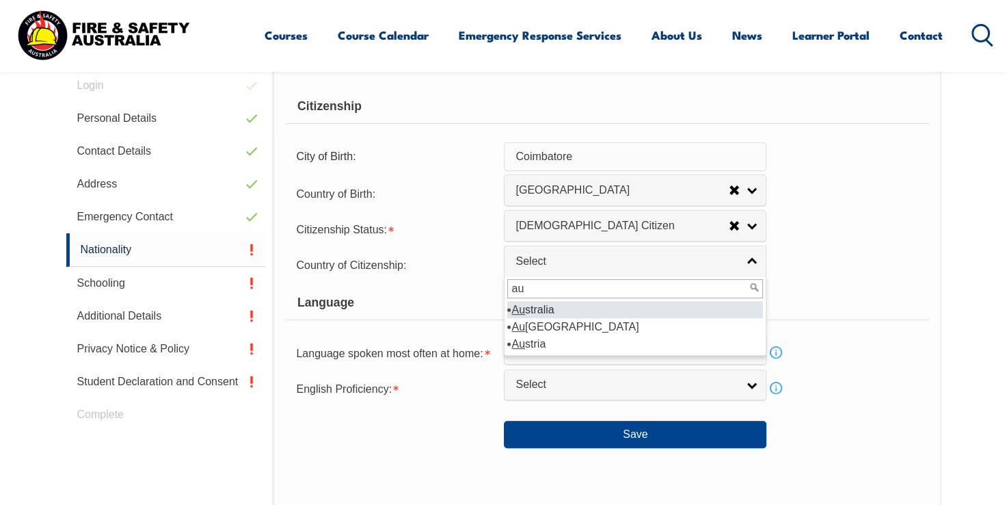
type input "au"
click at [553, 313] on li "Au stralia" at bounding box center [635, 309] width 256 height 17
select select "1101"
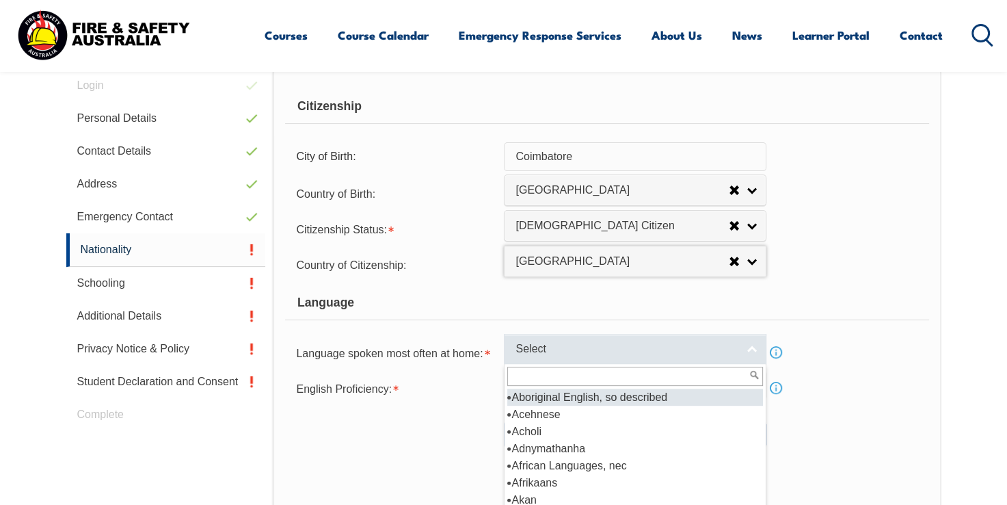
click at [559, 349] on span "Select" at bounding box center [627, 349] width 222 height 14
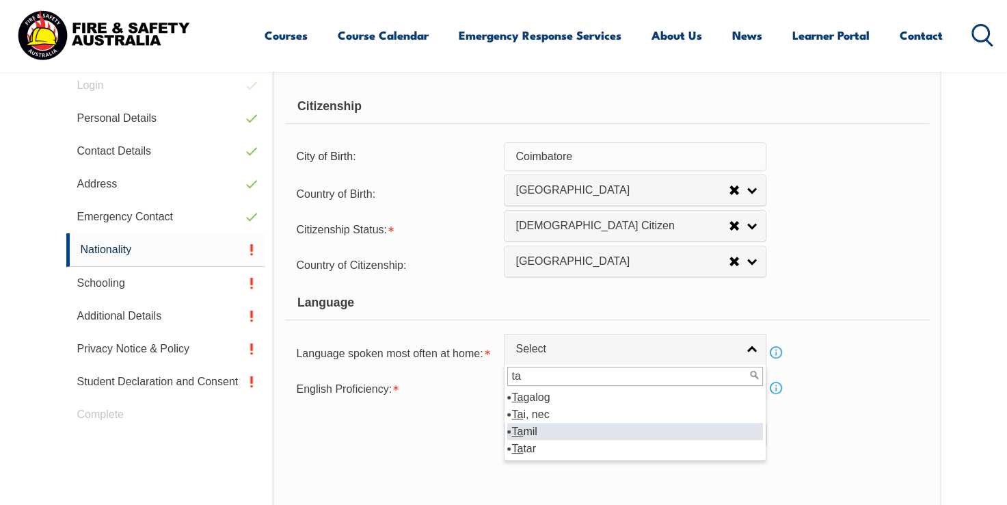
type input "ta"
click at [557, 432] on li "Ta mil" at bounding box center [635, 431] width 256 height 17
select select "5103"
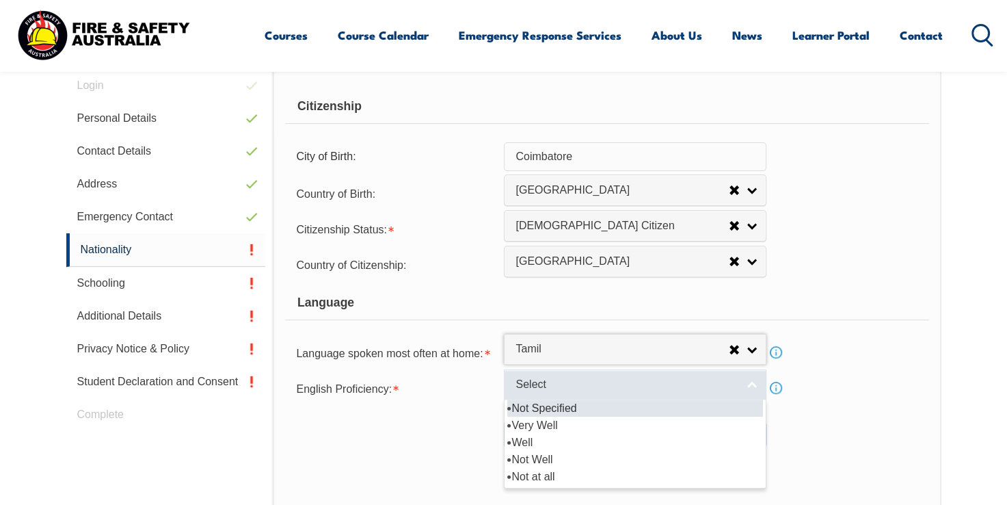
click at [564, 381] on span "Select" at bounding box center [627, 384] width 222 height 14
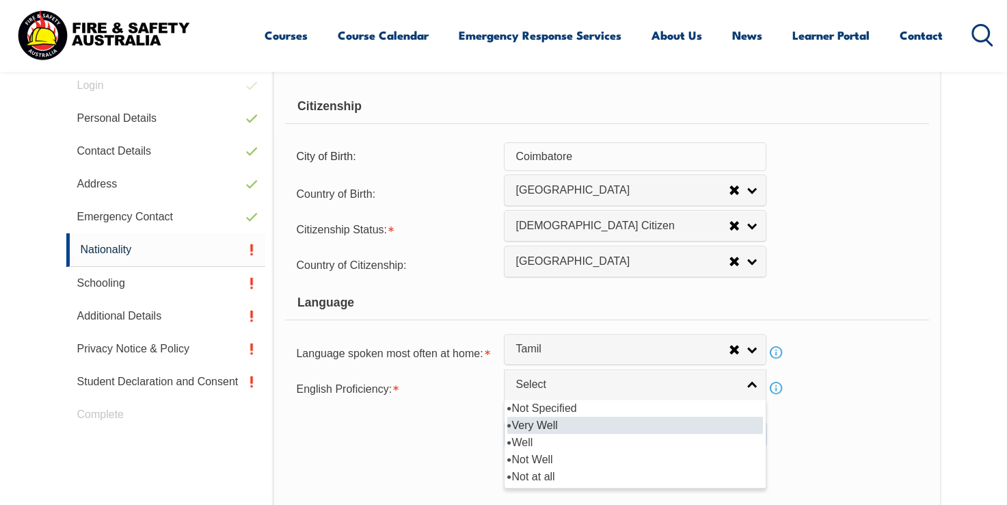
click at [561, 425] on li "Very Well" at bounding box center [635, 424] width 256 height 17
select select "1"
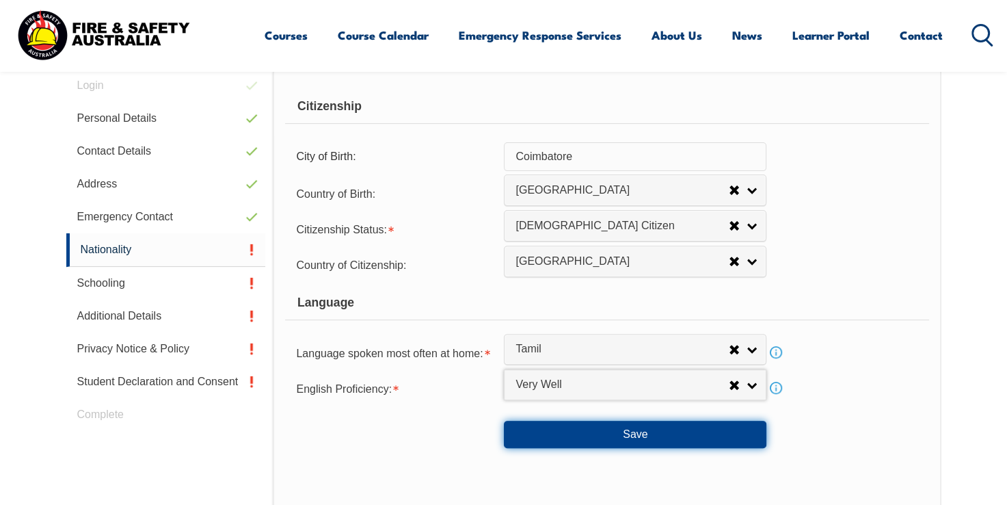
click at [613, 432] on button "Save" at bounding box center [635, 434] width 263 height 27
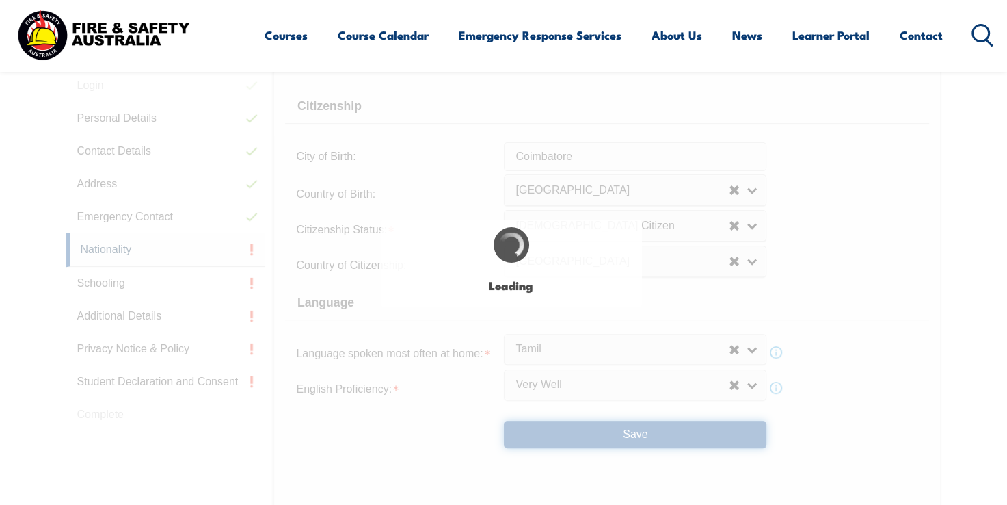
select select "false"
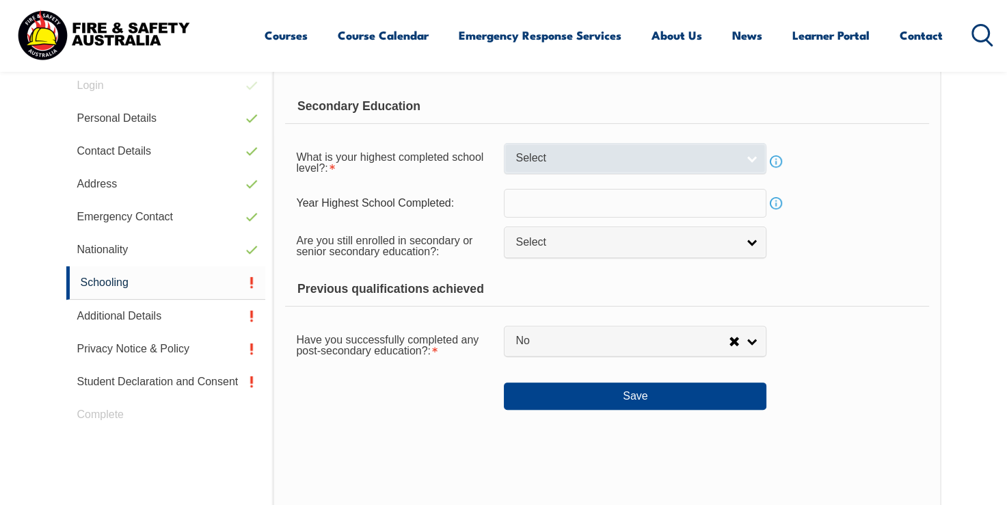
click at [570, 151] on span "Select" at bounding box center [627, 158] width 222 height 14
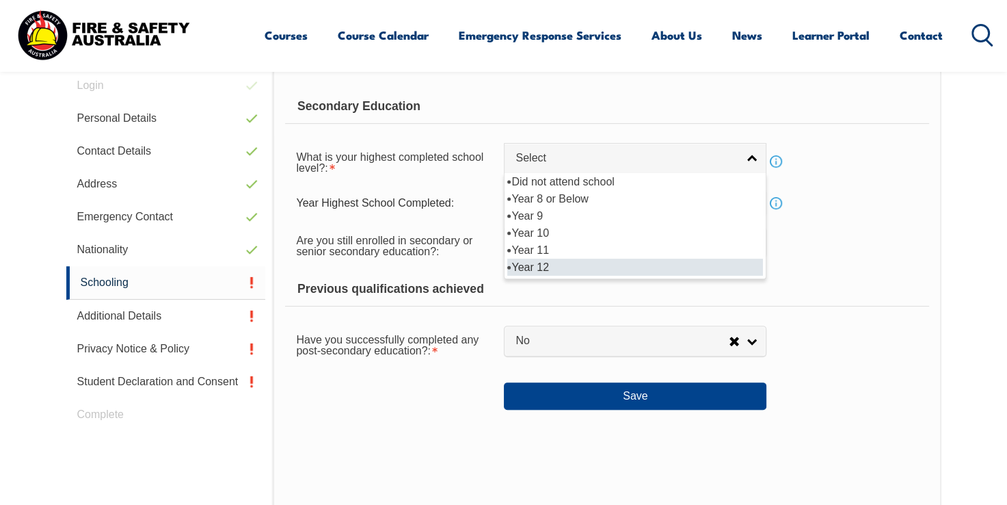
click at [546, 258] on li "Year 12" at bounding box center [635, 266] width 256 height 17
select select "12"
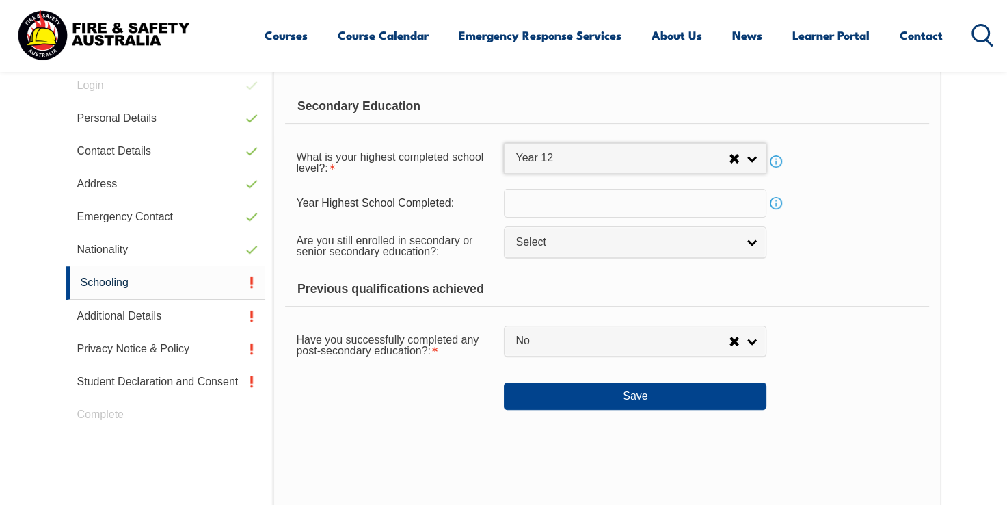
click at [563, 207] on input "text" at bounding box center [635, 203] width 263 height 29
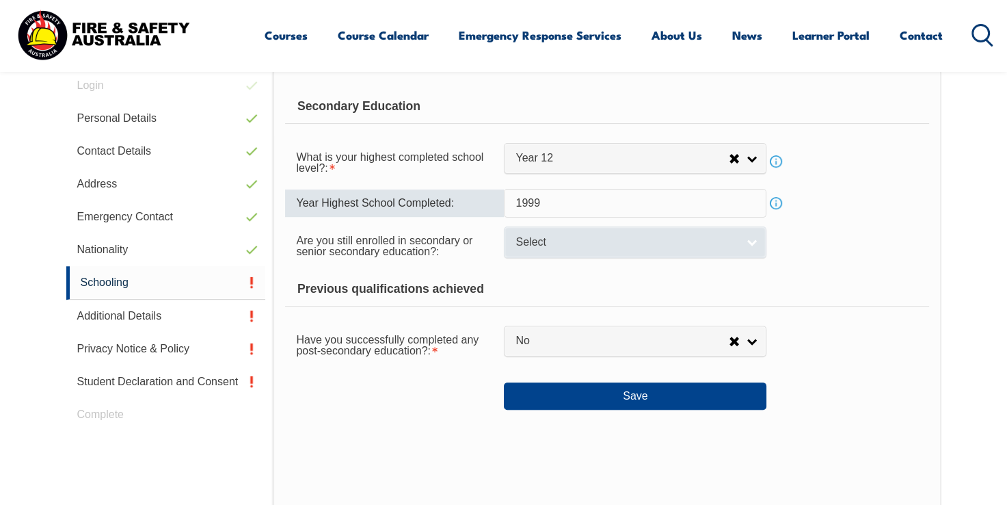
type input "1999"
click at [542, 256] on div "Select" at bounding box center [635, 241] width 263 height 31
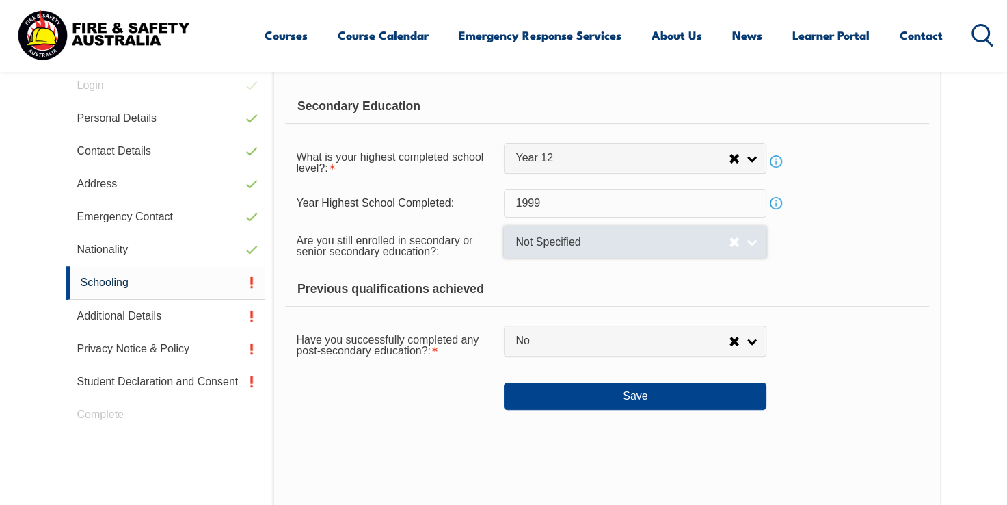
click at [544, 248] on span "Not Specified" at bounding box center [622, 242] width 213 height 14
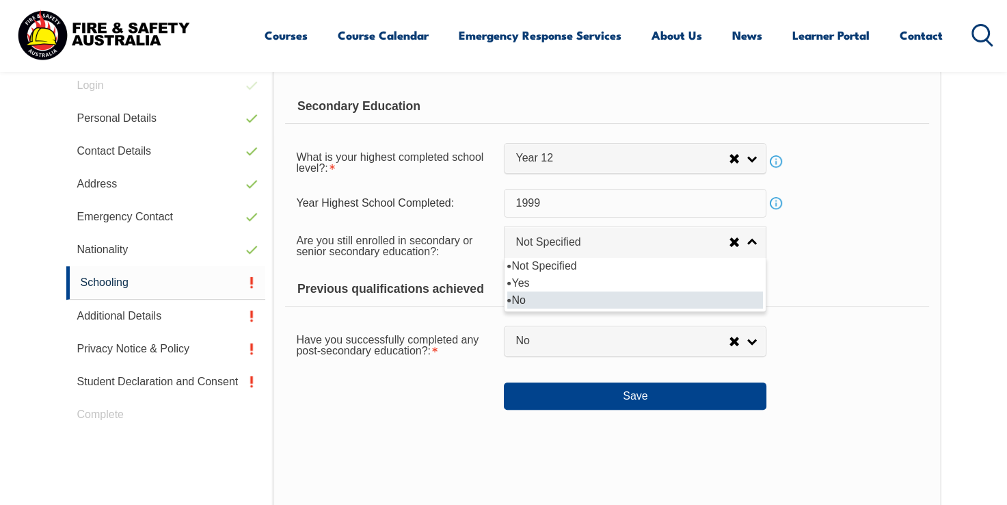
click at [531, 300] on li "No" at bounding box center [635, 299] width 256 height 17
select select "false"
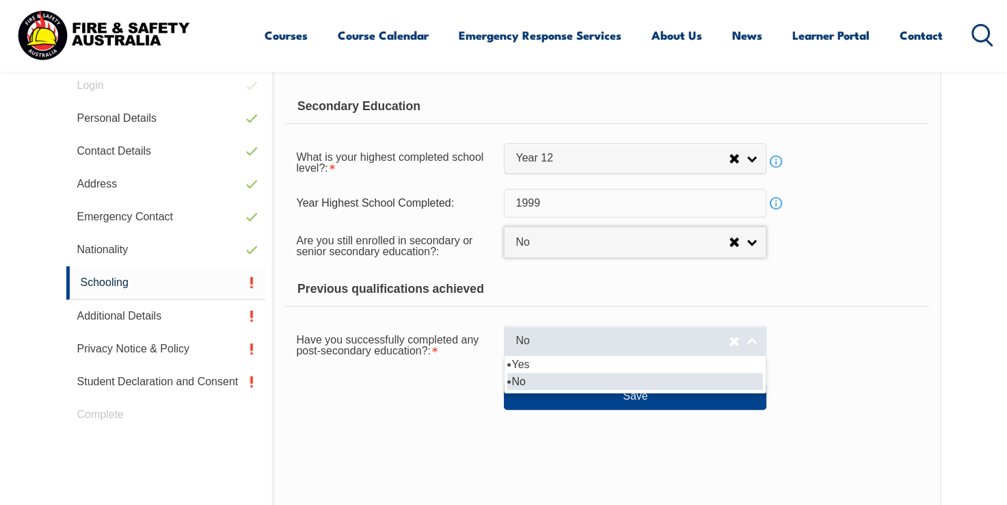
click at [527, 344] on span "No" at bounding box center [622, 341] width 213 height 14
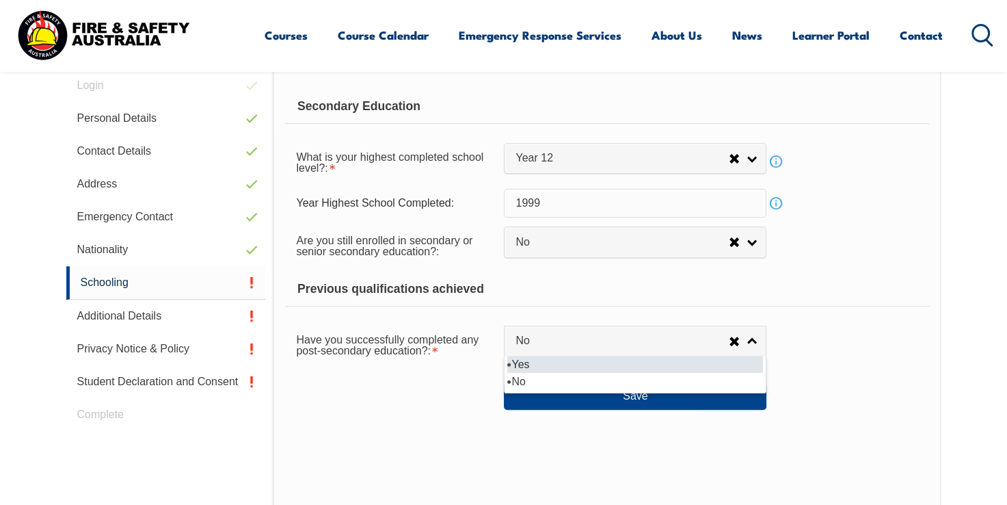
click at [531, 368] on li "Yes" at bounding box center [635, 364] width 256 height 17
select select "true"
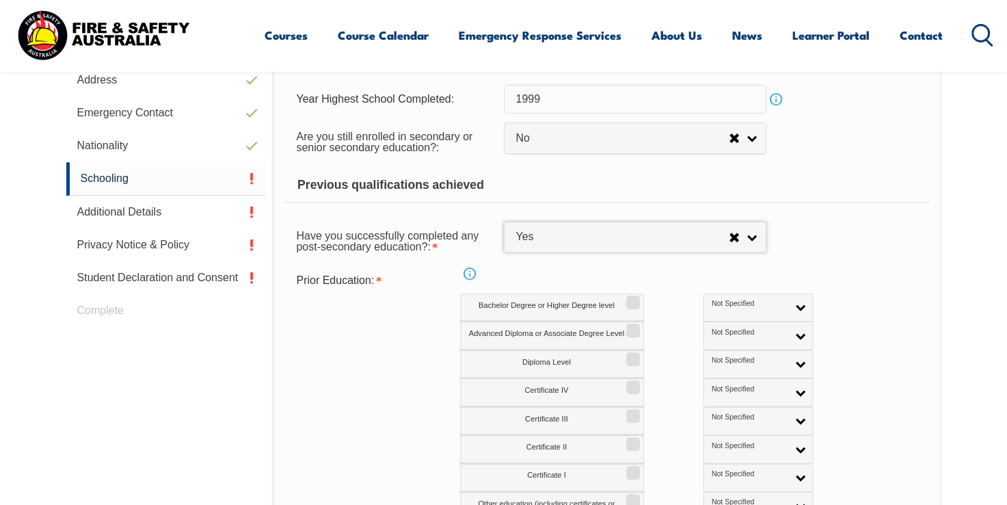
scroll to position [522, 0]
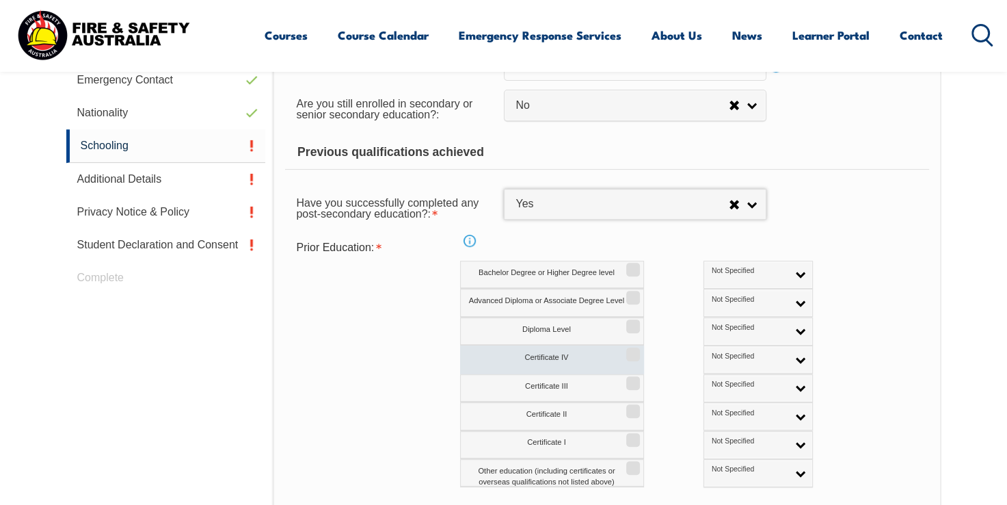
click at [635, 350] on input "Certificate IV" at bounding box center [631, 349] width 8 height 1
checkbox input "true"
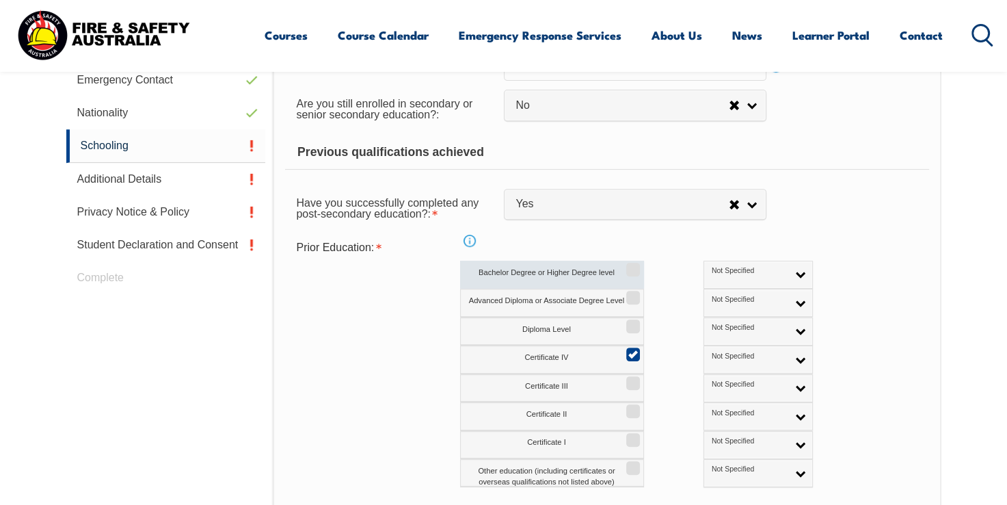
click at [633, 265] on input "Bachelor Degree or Higher Degree level" at bounding box center [631, 264] width 8 height 1
checkbox input "true"
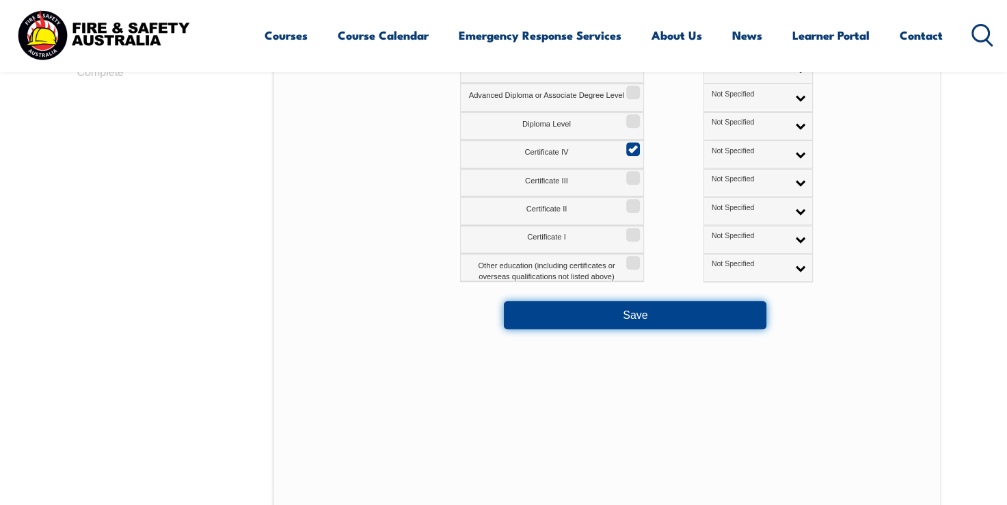
click at [673, 316] on button "Save" at bounding box center [635, 314] width 263 height 27
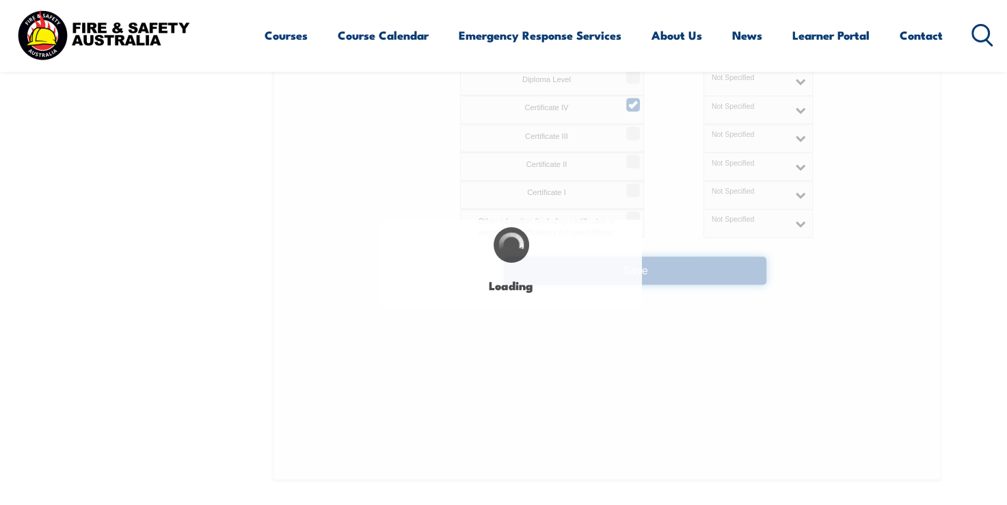
scroll to position [796, 0]
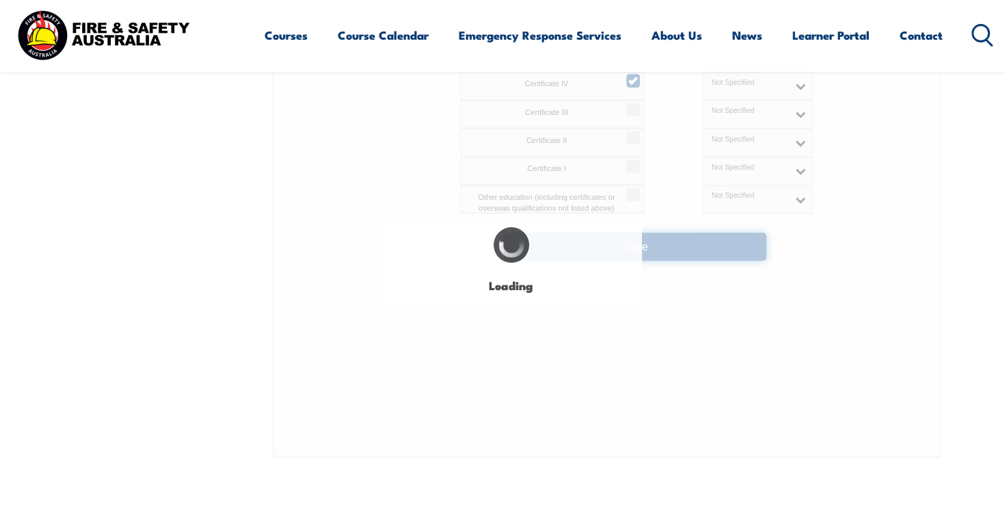
select select
select select "false"
select select "true"
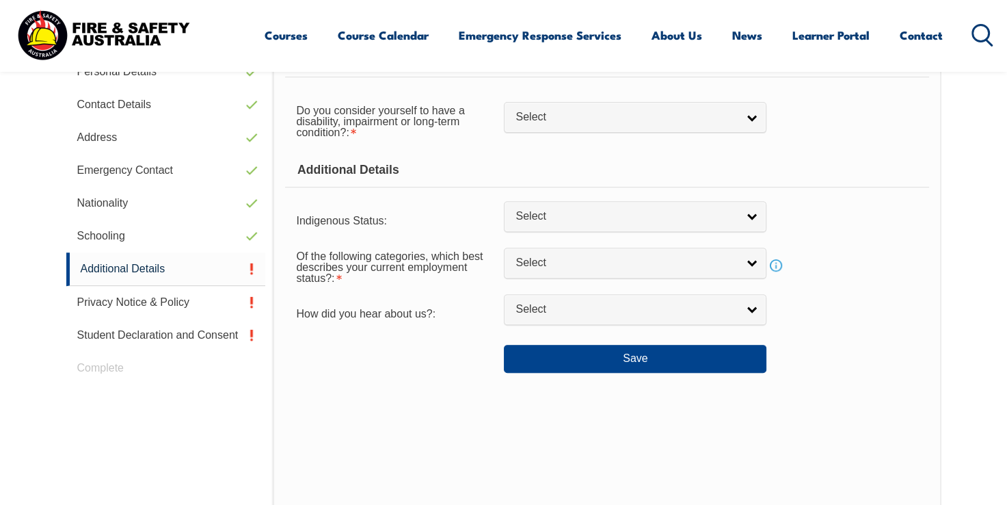
scroll to position [386, 0]
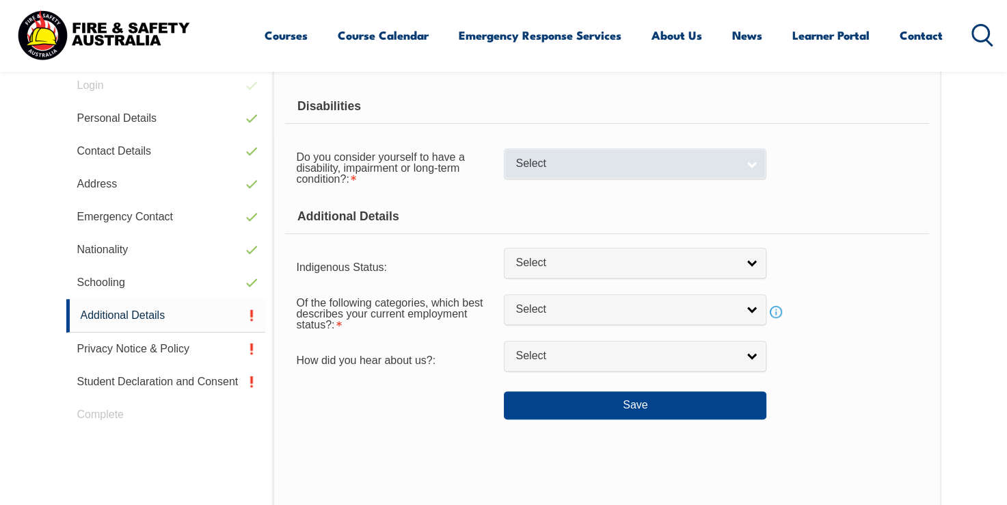
click at [609, 173] on link "Select" at bounding box center [635, 163] width 263 height 31
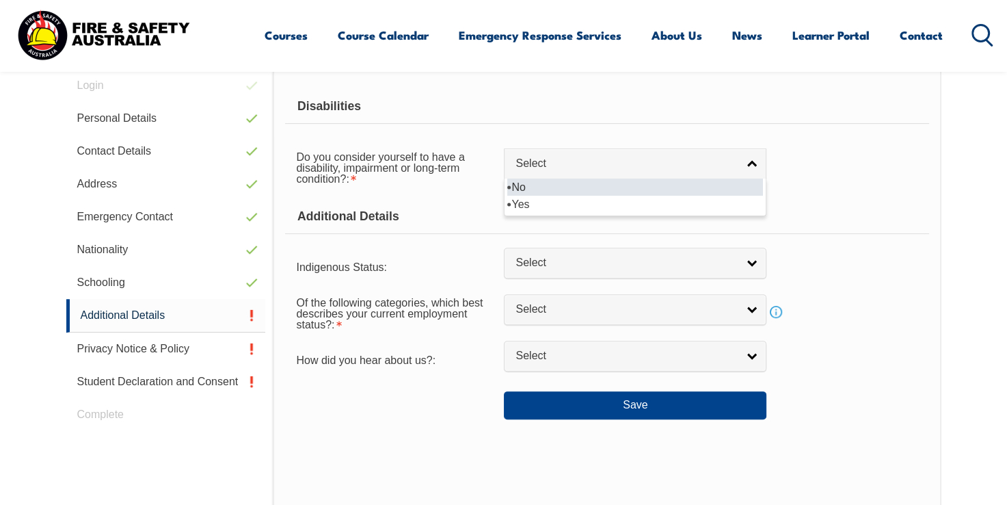
click at [592, 189] on li "No" at bounding box center [635, 186] width 256 height 17
select select "false"
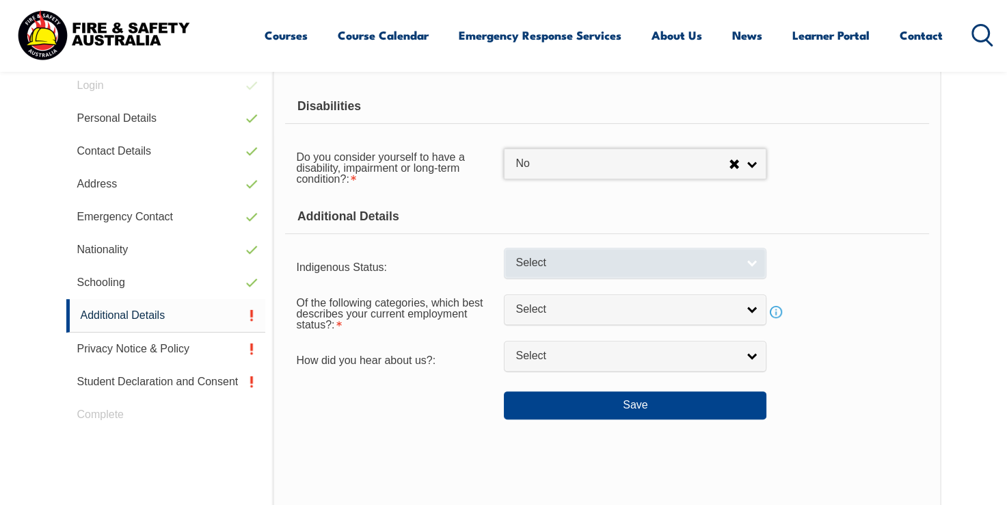
click at [585, 263] on span "Select" at bounding box center [627, 263] width 222 height 14
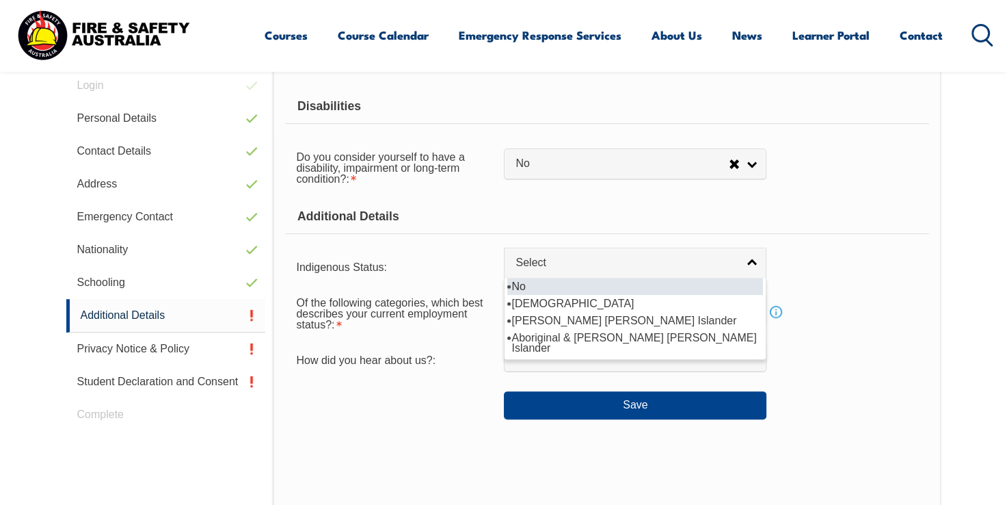
click at [574, 286] on li "No" at bounding box center [635, 286] width 256 height 17
select select "4"
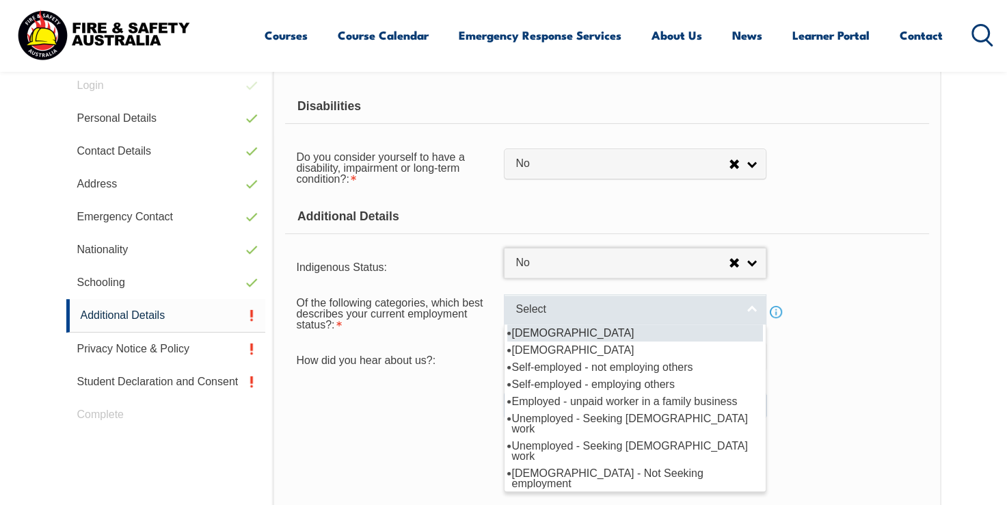
click at [576, 306] on span "Select" at bounding box center [627, 309] width 222 height 14
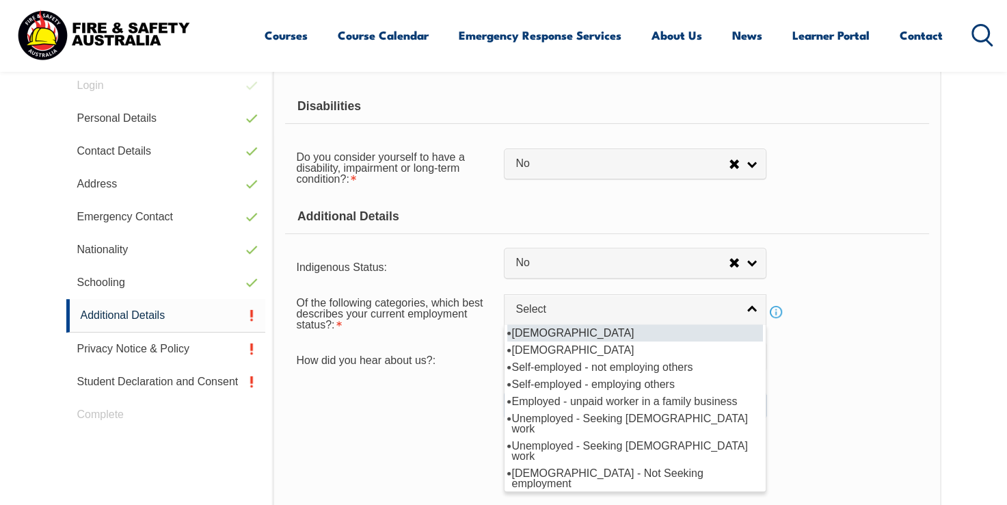
click at [570, 330] on li "[DEMOGRAPHIC_DATA]" at bounding box center [635, 332] width 256 height 17
select select "1"
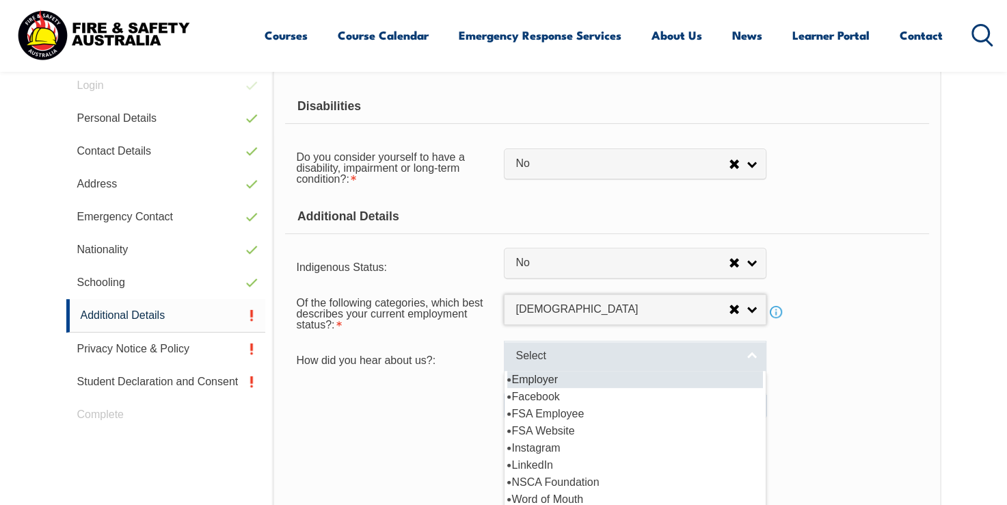
click at [616, 356] on span "Select" at bounding box center [627, 356] width 222 height 14
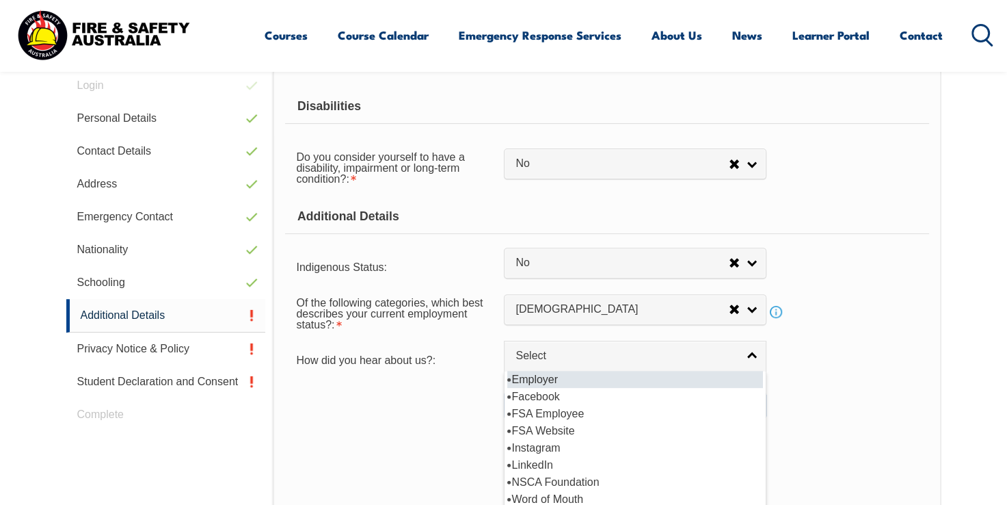
click at [592, 377] on li "Employer" at bounding box center [635, 379] width 256 height 17
select select "8019"
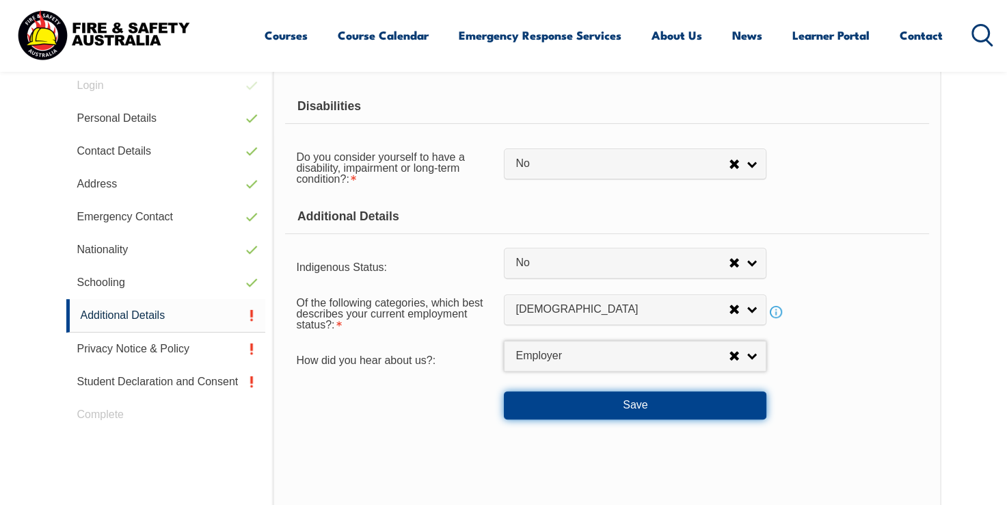
click at [613, 415] on button "Save" at bounding box center [635, 404] width 263 height 27
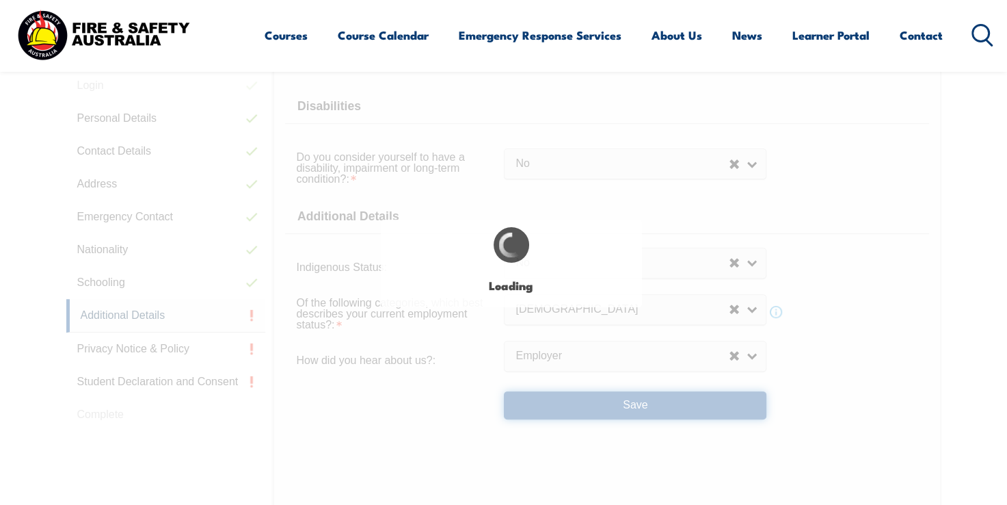
select select "false"
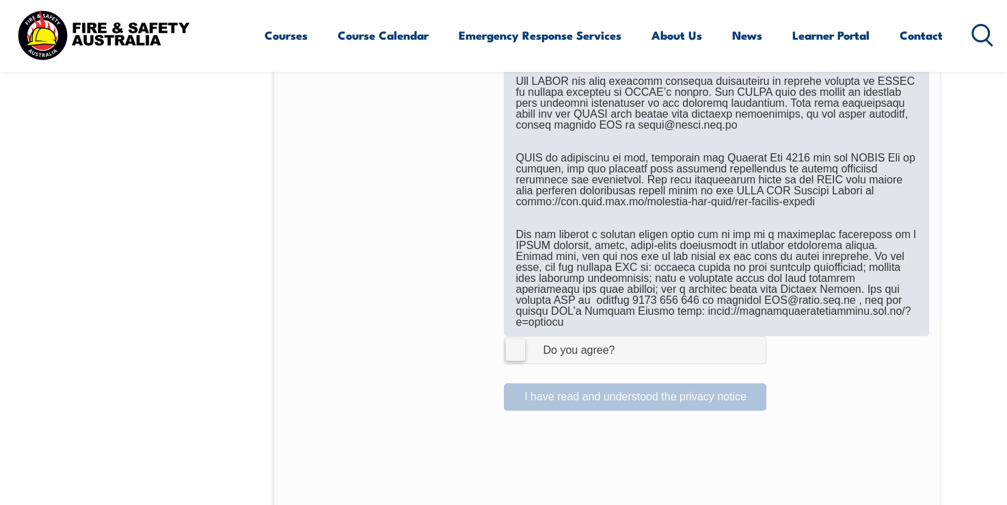
scroll to position [796, 0]
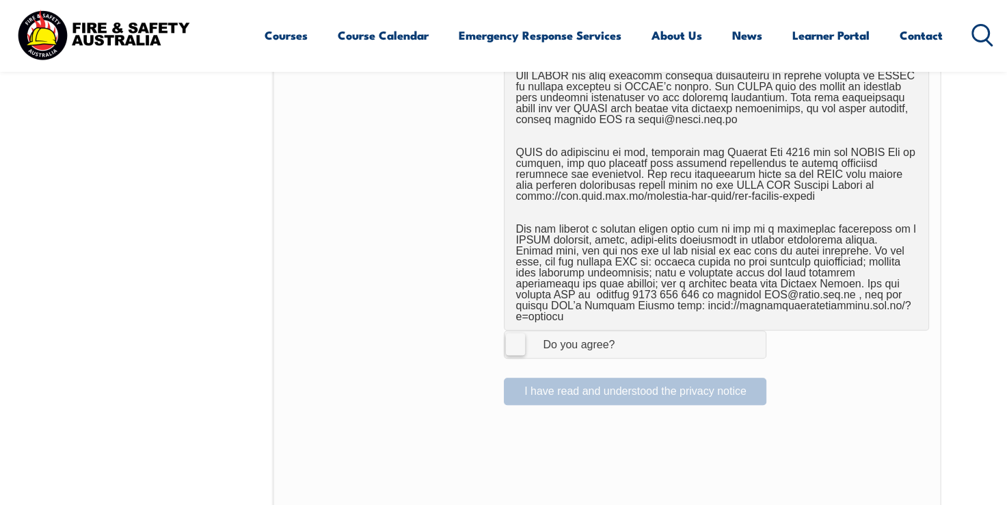
click at [517, 332] on label "I Agree Do you agree?" at bounding box center [635, 343] width 263 height 27
click at [626, 332] on input "I Agree Do you agree?" at bounding box center [637, 344] width 23 height 26
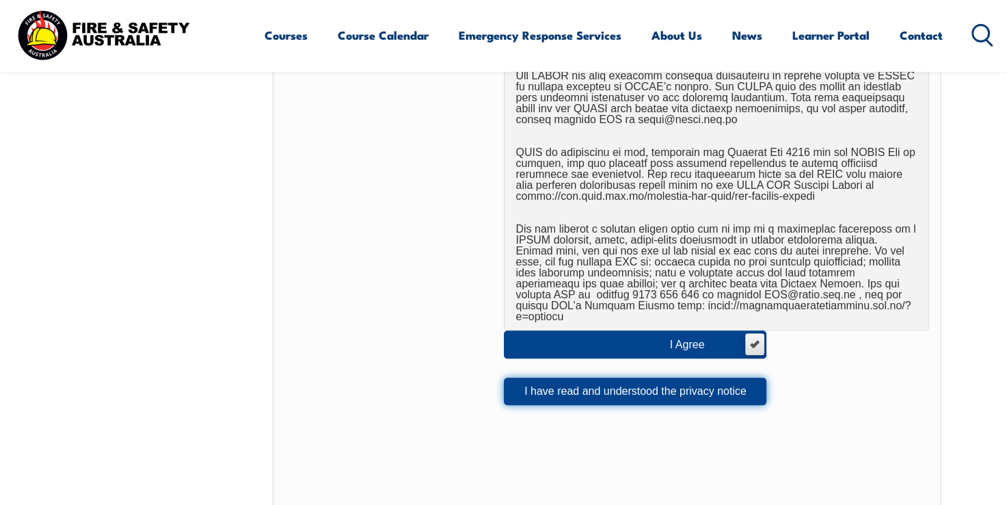
click at [604, 377] on button "I have read and understood the privacy notice" at bounding box center [635, 390] width 263 height 27
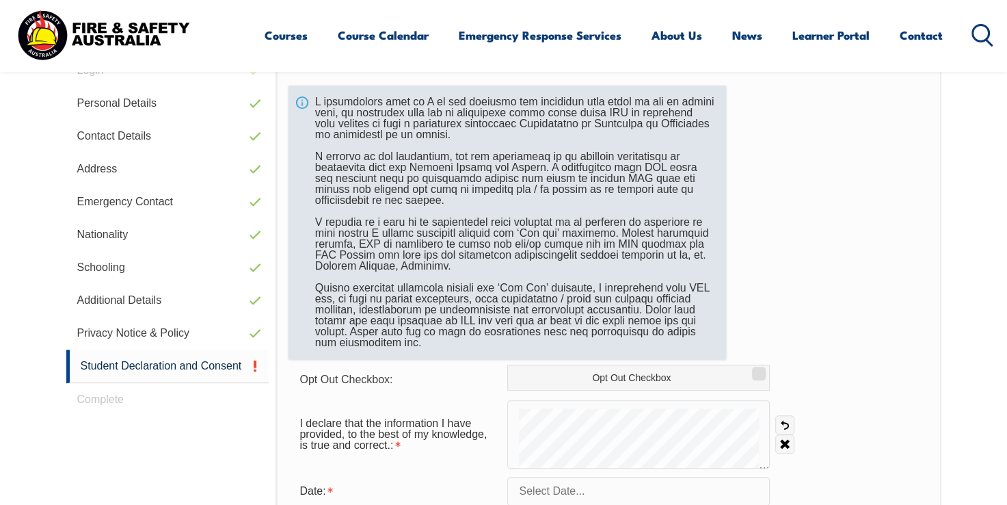
scroll to position [431, 0]
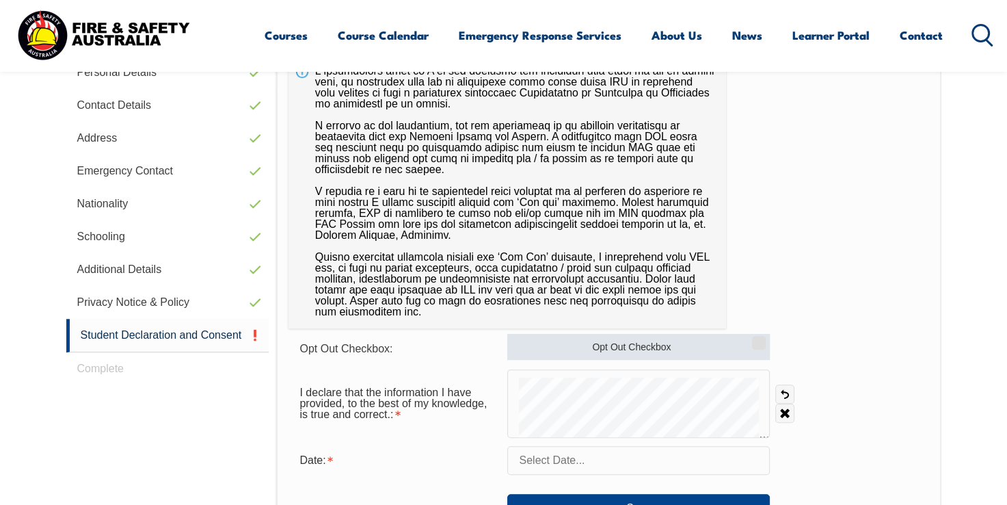
click at [654, 346] on label "Opt Out Checkbox" at bounding box center [638, 347] width 263 height 26
click at [753, 338] on input "Opt Out Checkbox" at bounding box center [757, 337] width 8 height 1
click at [654, 346] on label "Opt Out Checkbox" at bounding box center [638, 347] width 263 height 26
click at [753, 338] on input "Opt Out Checkbox" at bounding box center [757, 337] width 8 height 1
click at [654, 346] on label "Opt Out Checkbox" at bounding box center [638, 347] width 263 height 26
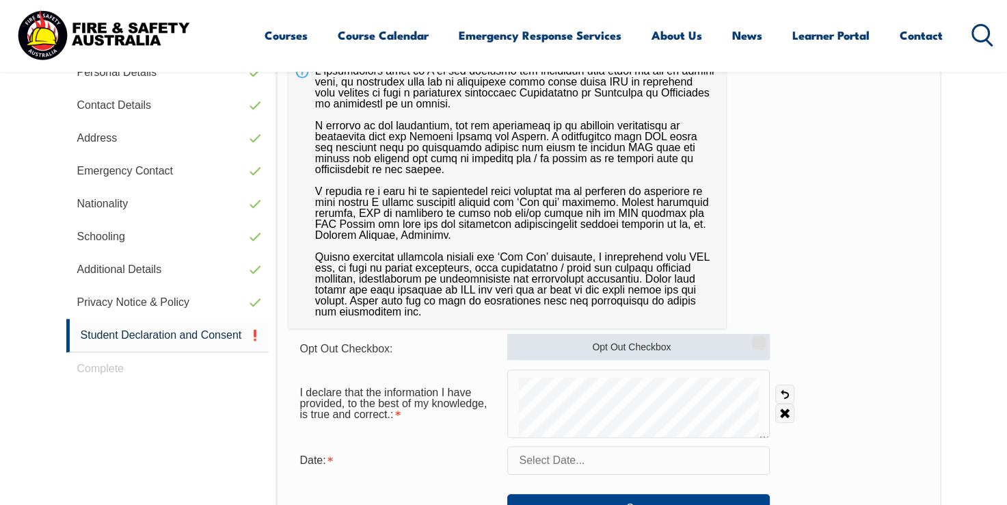
click at [753, 338] on input "Opt Out Checkbox" at bounding box center [757, 337] width 8 height 1
checkbox input "true"
click at [783, 394] on link "Undo" at bounding box center [784, 393] width 19 height 19
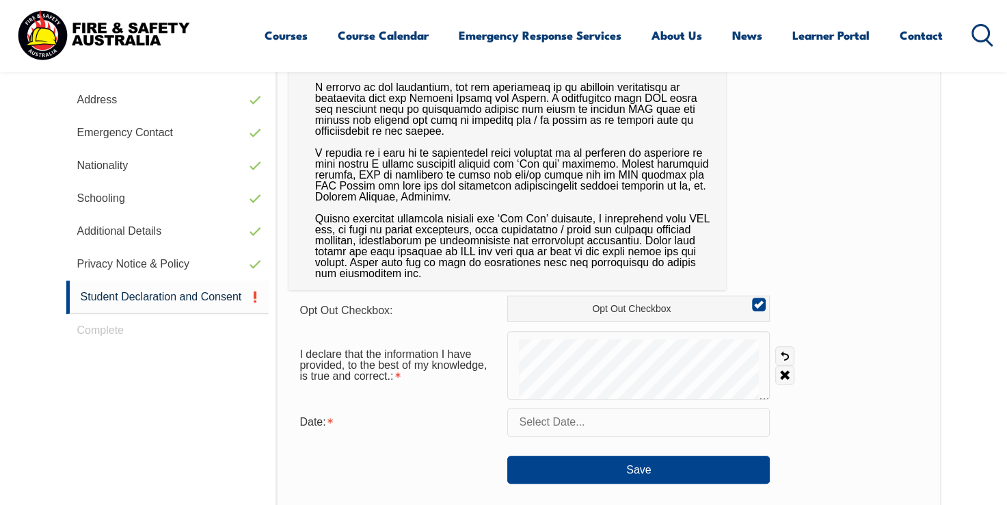
scroll to position [500, 0]
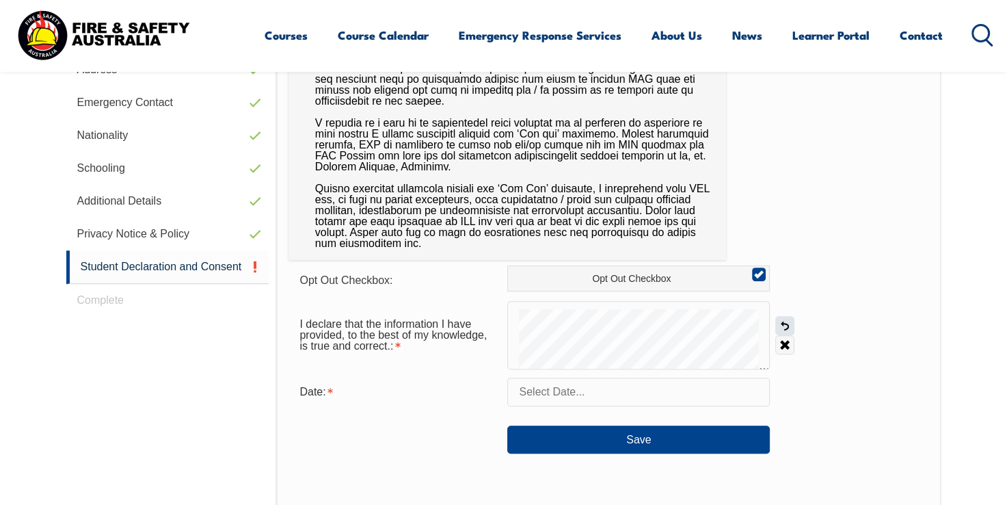
click at [779, 326] on link "Undo" at bounding box center [784, 325] width 19 height 19
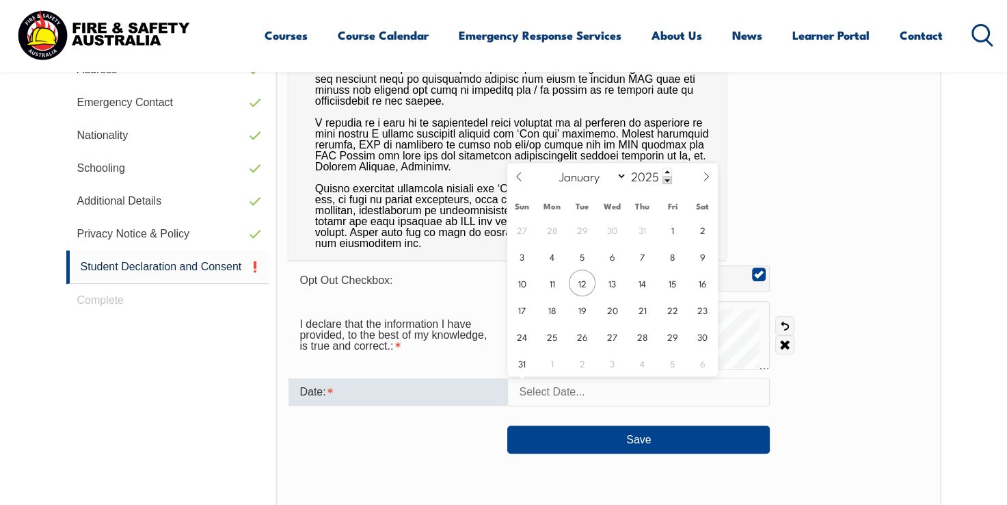
click at [602, 386] on input "text" at bounding box center [638, 391] width 263 height 29
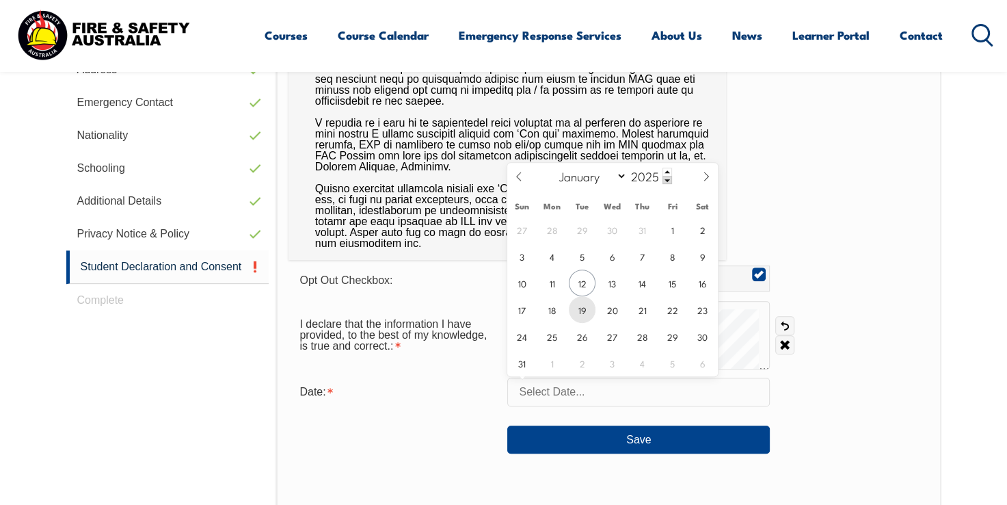
click at [588, 297] on span "19" at bounding box center [582, 309] width 27 height 27
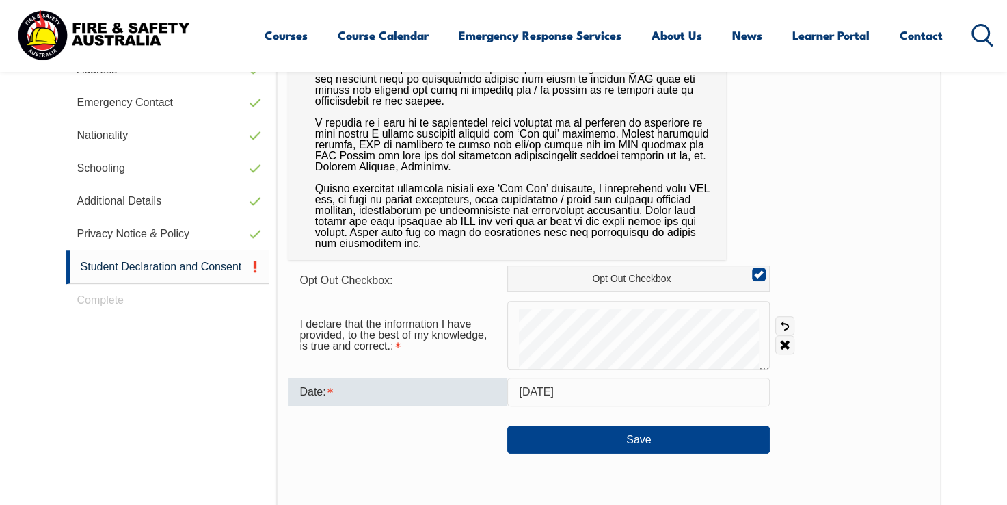
click at [587, 391] on input "[DATE]" at bounding box center [638, 391] width 263 height 29
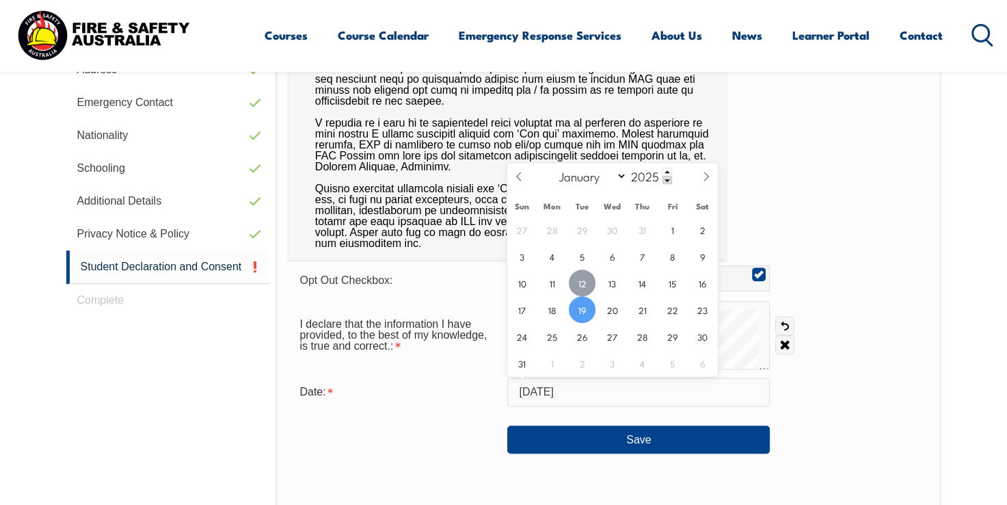
click at [579, 289] on span "12" at bounding box center [582, 282] width 27 height 27
type input "[DATE]"
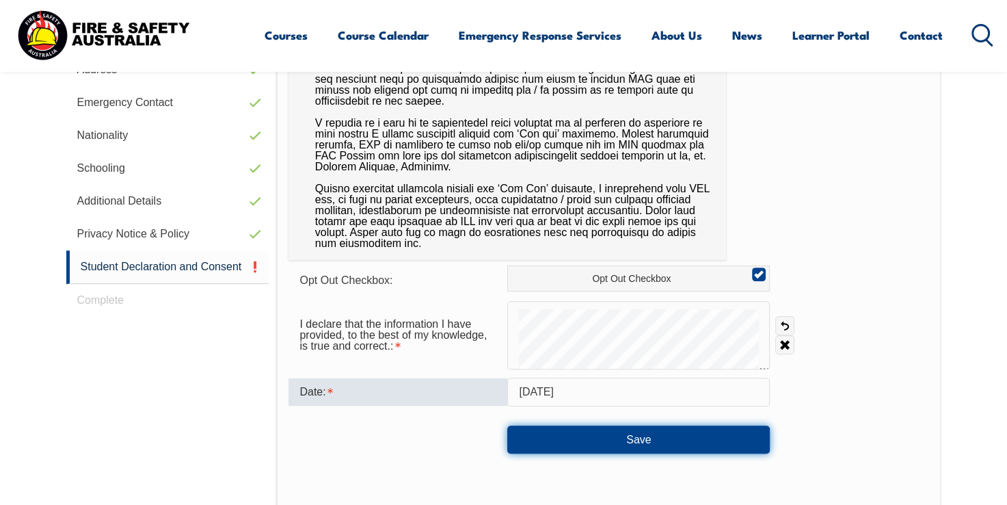
click at [605, 442] on button "Save" at bounding box center [638, 438] width 263 height 27
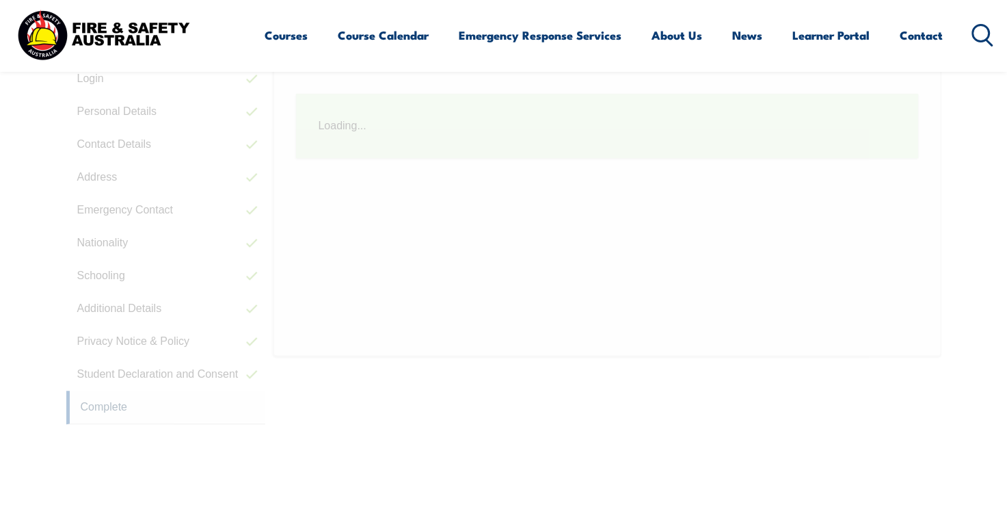
scroll to position [386, 0]
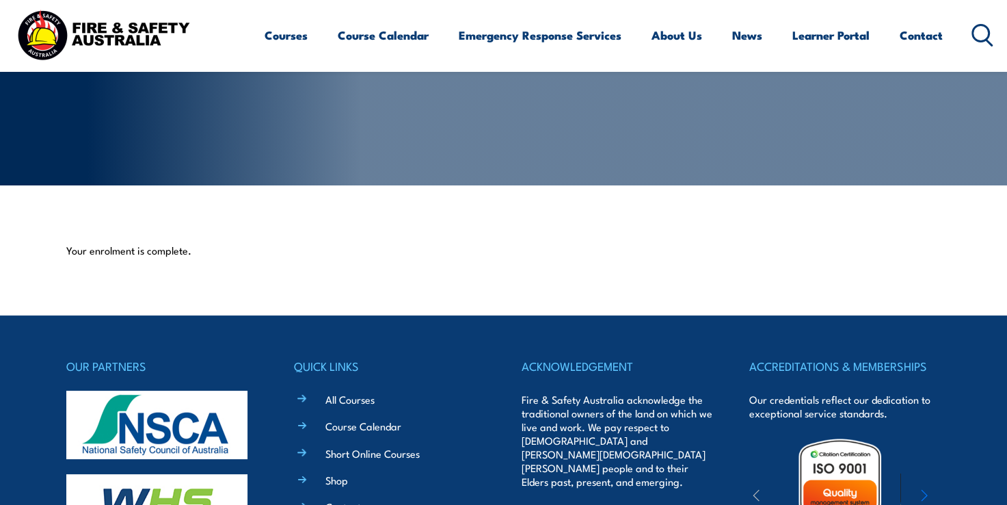
scroll to position [274, 0]
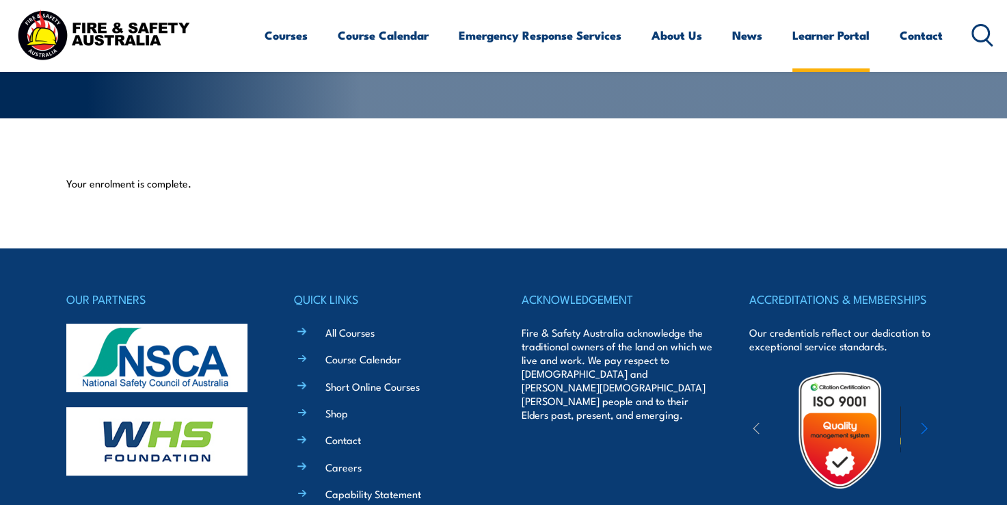
click at [843, 36] on link "Learner Portal" at bounding box center [831, 35] width 77 height 36
